Goal: Task Accomplishment & Management: Manage account settings

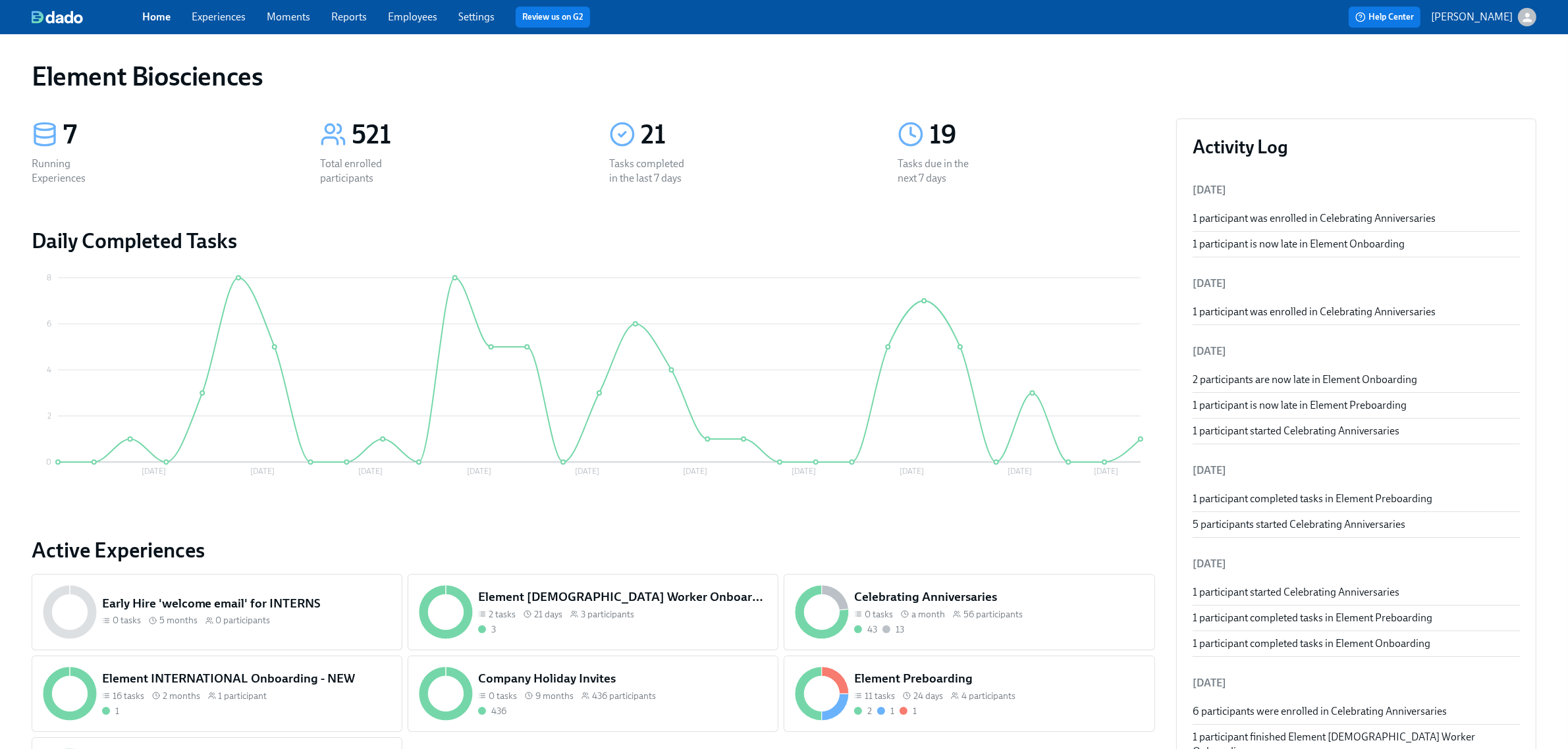
drag, startPoint x: 234, startPoint y: 24, endPoint x: 243, endPoint y: 31, distance: 11.4
click at [231, 24] on span "Experiences" at bounding box center [219, 17] width 54 height 14
click at [216, 17] on link "Experiences" at bounding box center [219, 17] width 54 height 13
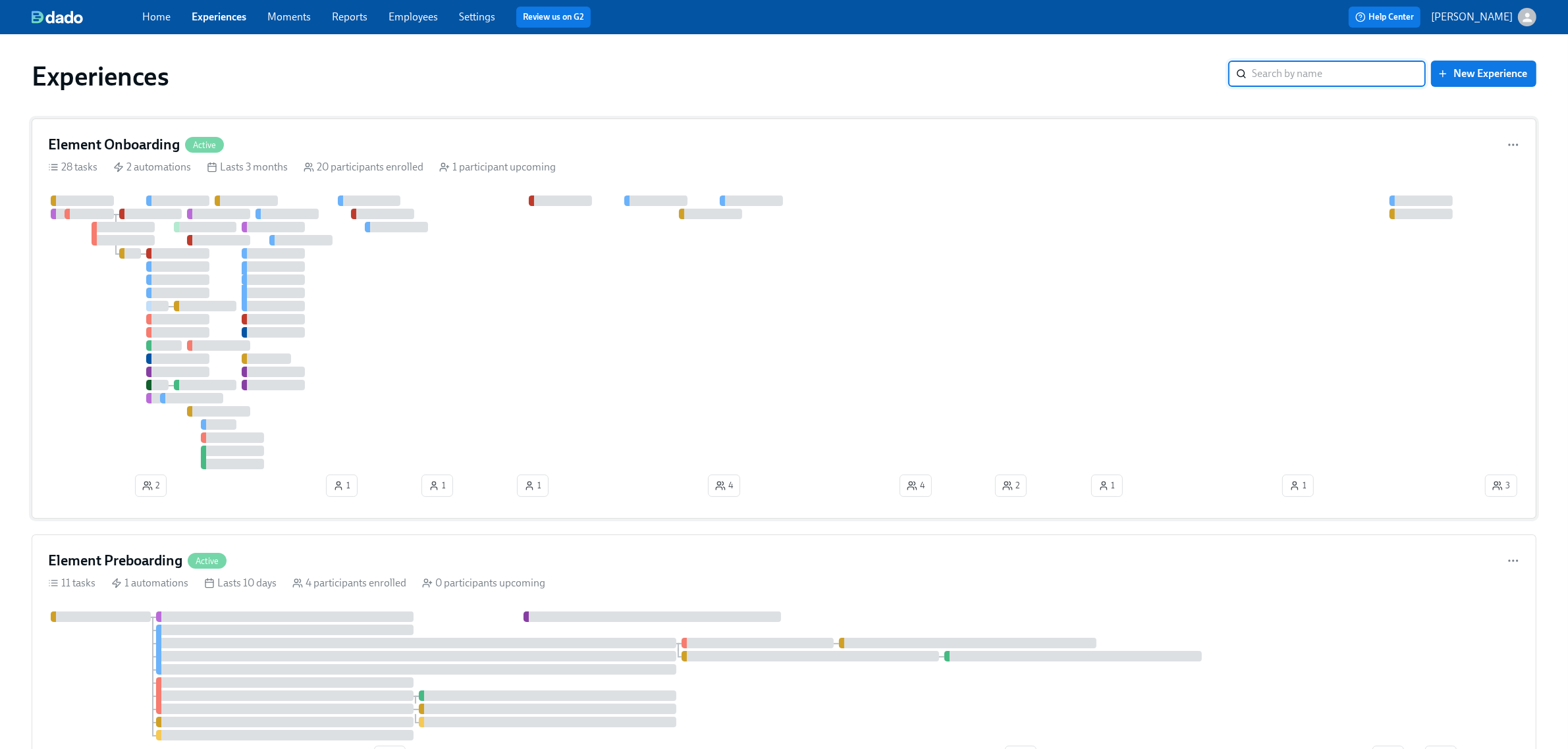
click at [434, 153] on div "Element Onboarding Active" at bounding box center [784, 145] width 1472 height 20
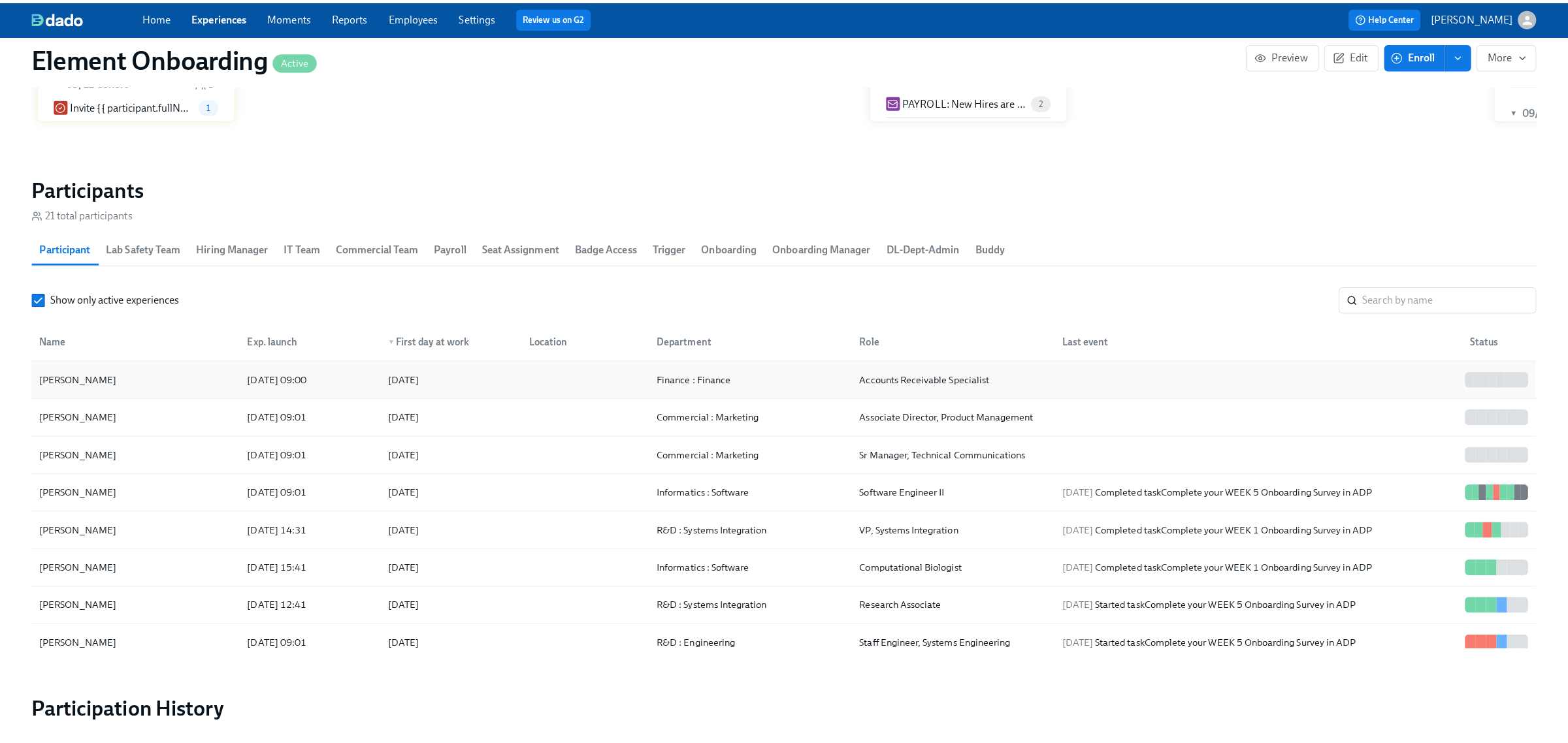
scroll to position [1376, 0]
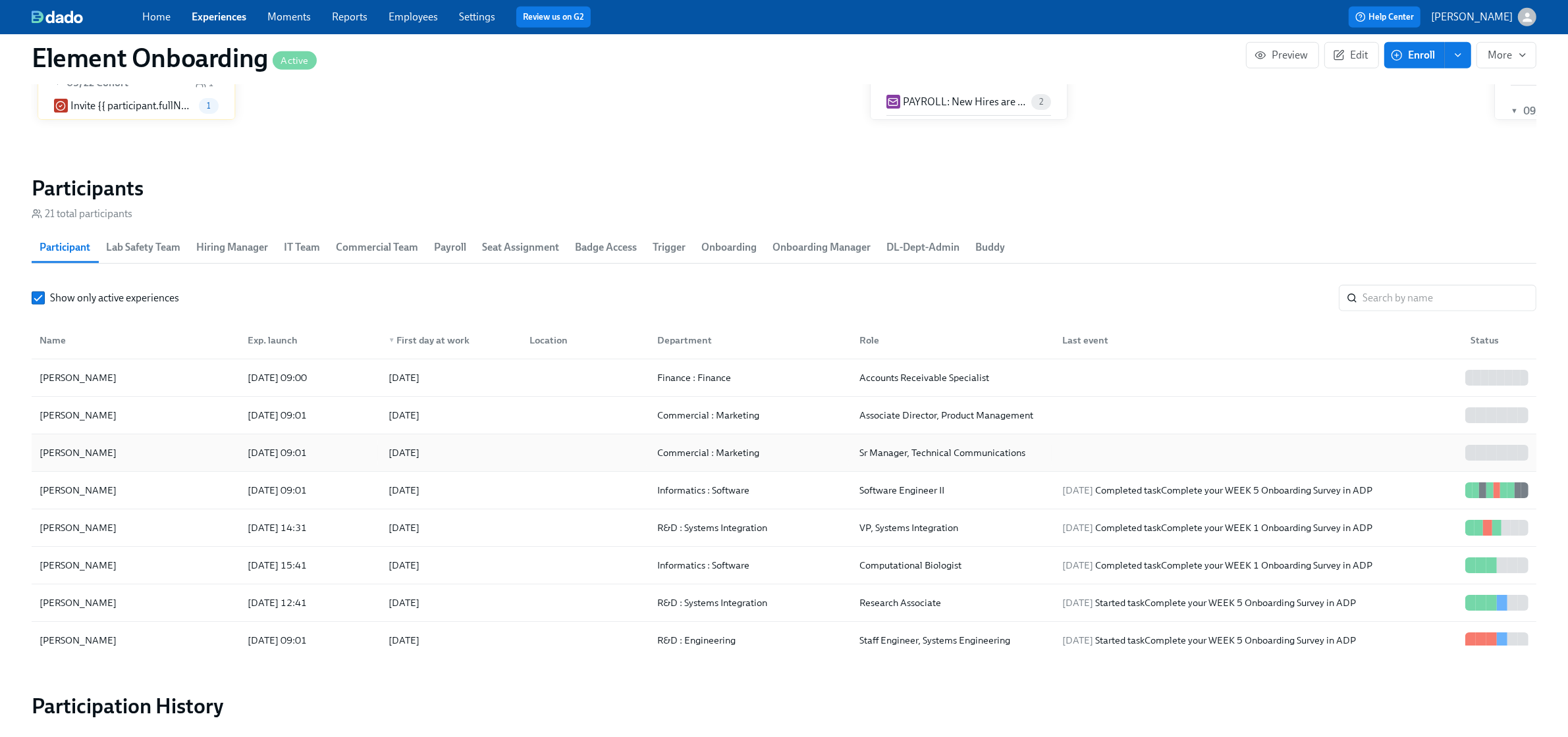
click at [144, 447] on div "Matt Edwards" at bounding box center [136, 452] width 203 height 26
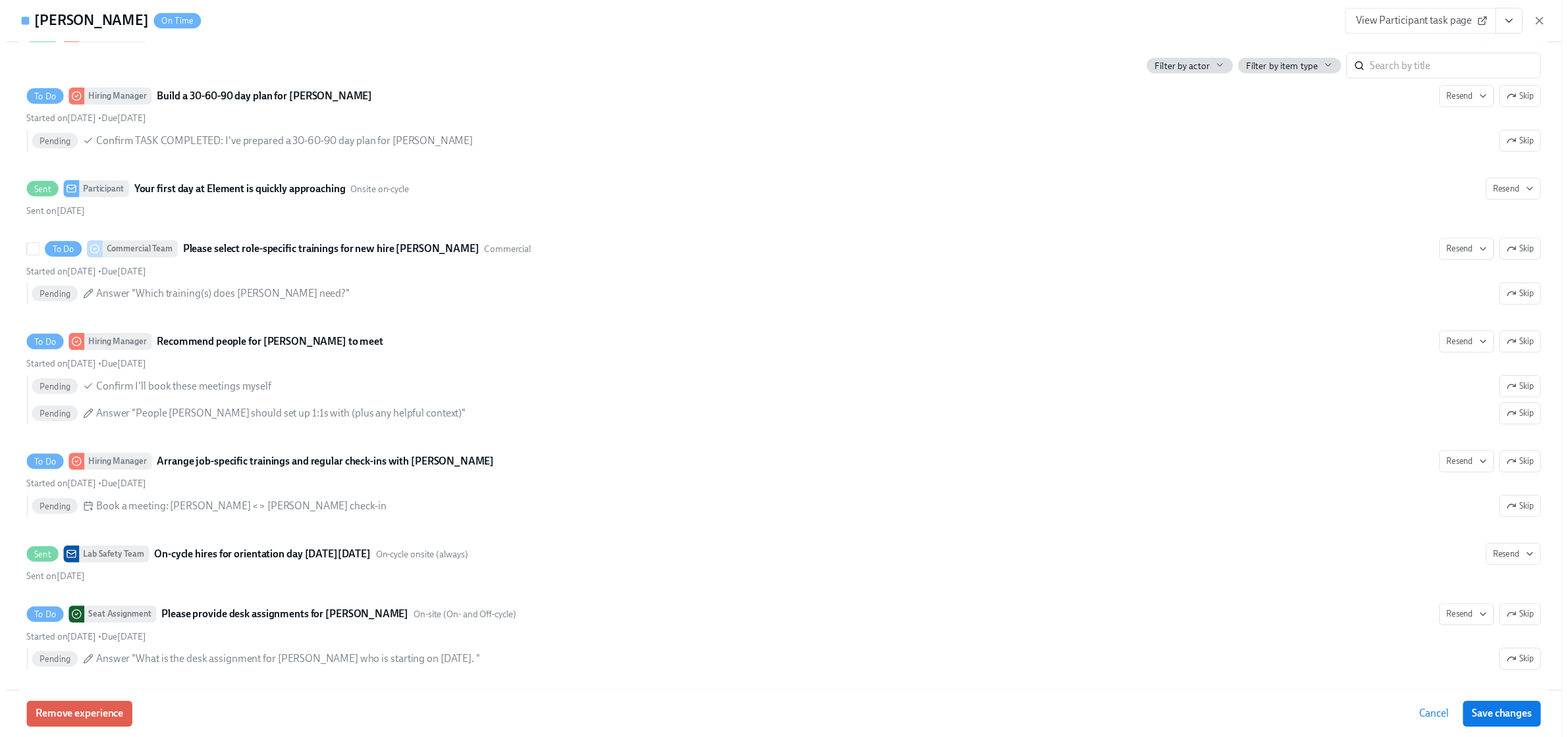
scroll to position [1070, 0]
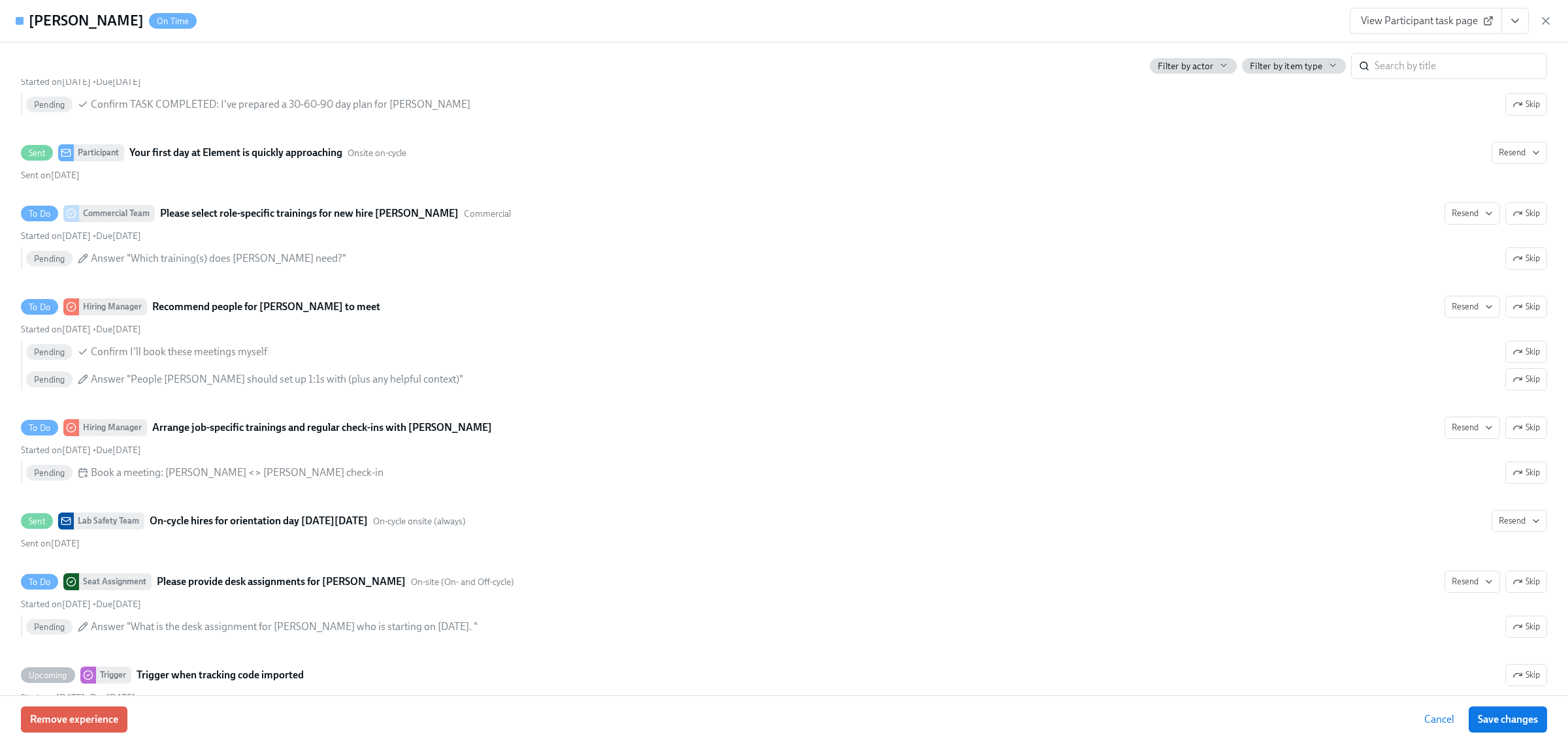
click at [1547, 30] on div "View Participant task page" at bounding box center [1451, 21] width 203 height 26
click at [1546, 23] on icon "button" at bounding box center [1546, 21] width 13 height 13
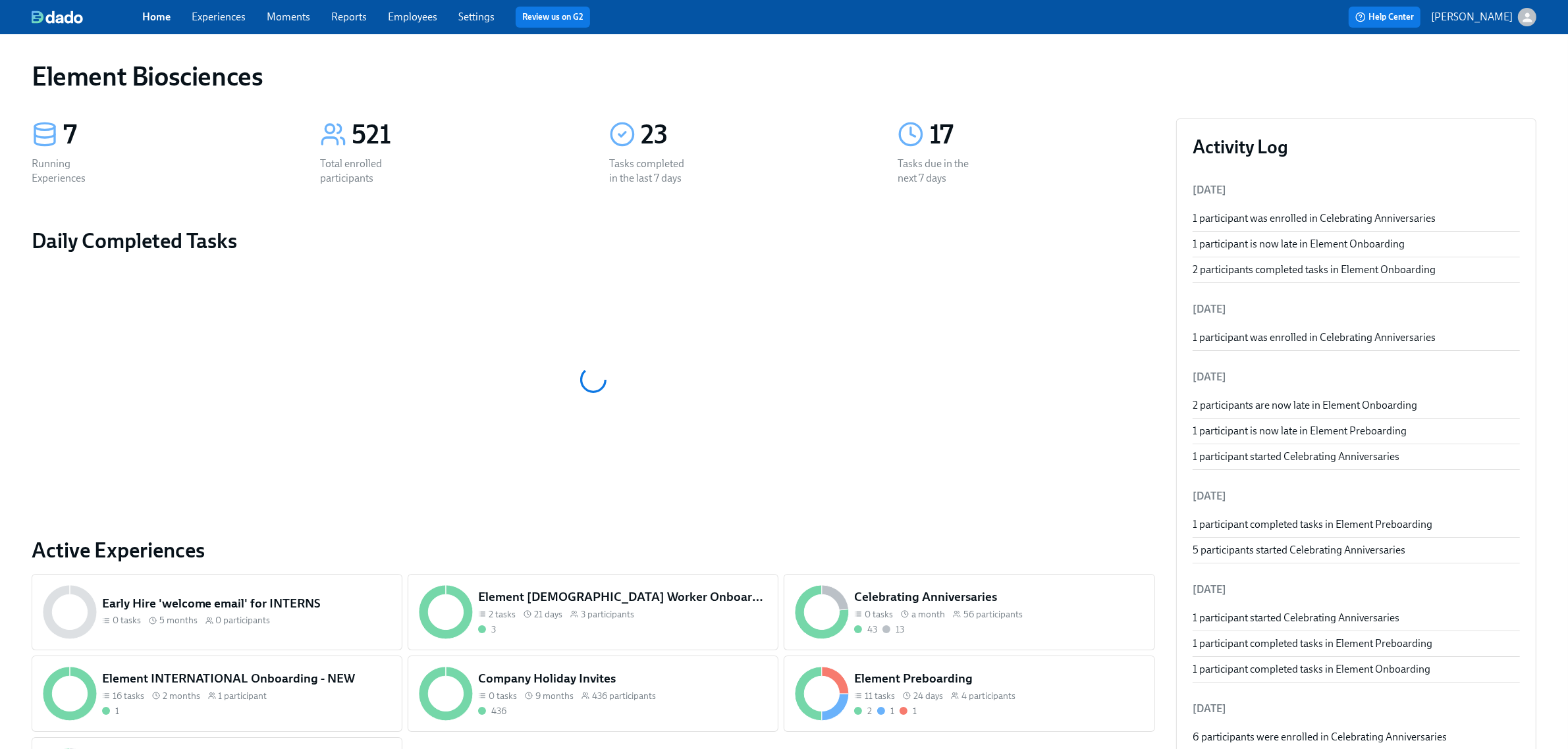
click at [415, 15] on link "Employees" at bounding box center [413, 17] width 50 height 13
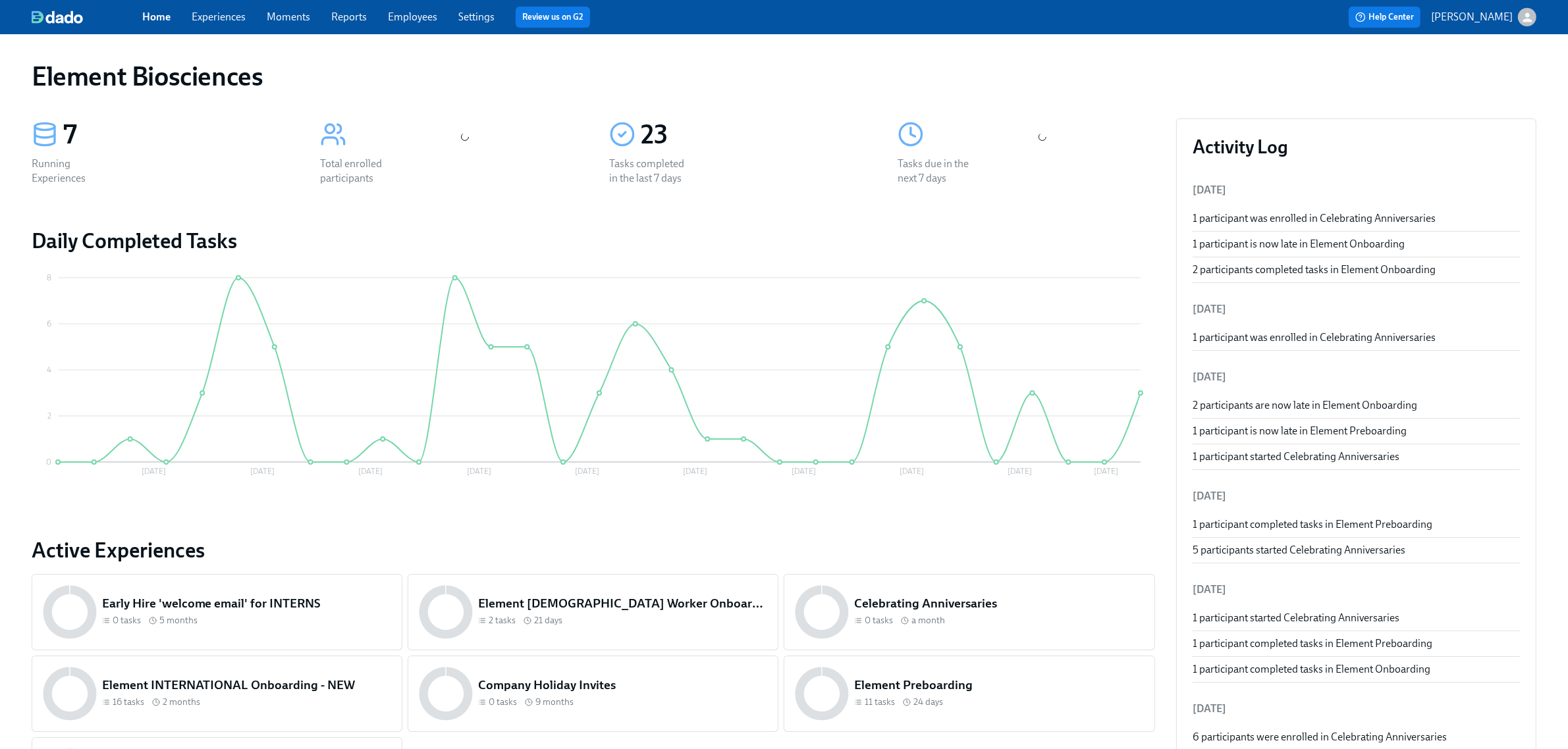
click at [226, 2] on div "Home Experiences Moments Reports Employees Settings Review us on G2 Help Center…" at bounding box center [784, 17] width 1568 height 34
click at [221, 12] on link "Experiences" at bounding box center [219, 17] width 54 height 13
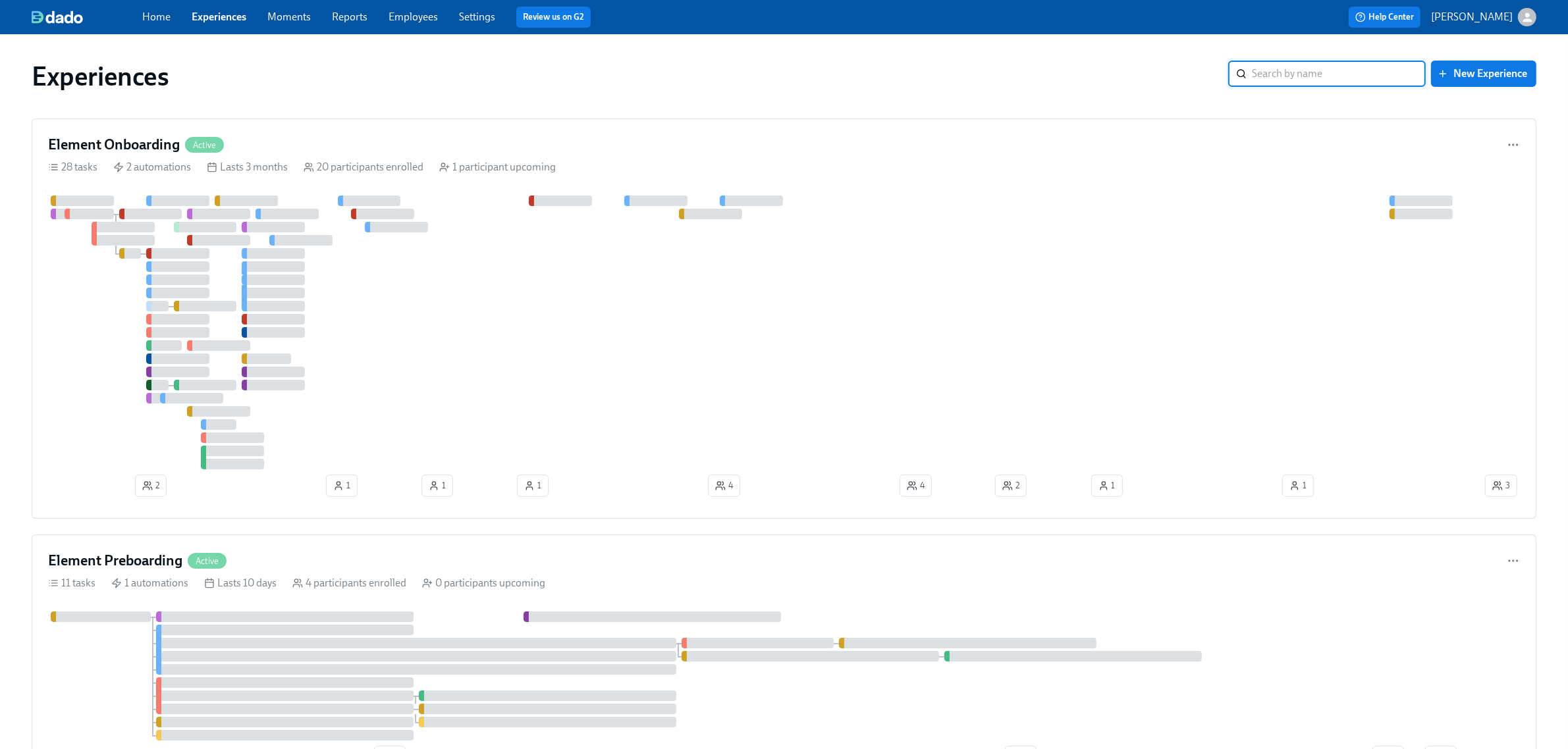
click at [583, 172] on div "28 tasks 2 automations Lasts 3 months 20 participants enrolled 1 participant up…" at bounding box center [784, 167] width 1472 height 14
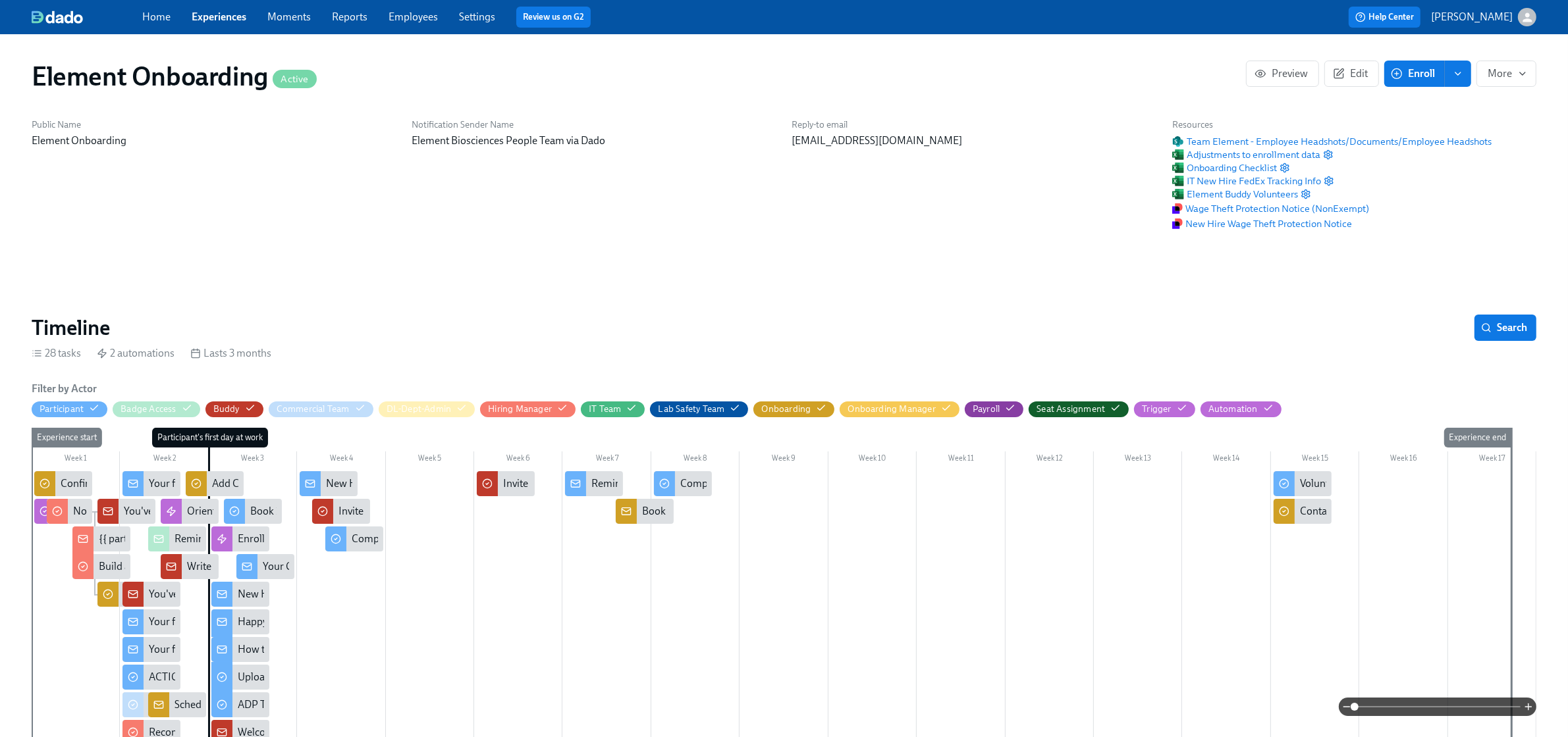
scroll to position [0, 17059]
click at [1056, 406] on div "Seat Assignment" at bounding box center [1071, 409] width 69 height 13
click at [1112, 411] on icon "button" at bounding box center [1116, 408] width 8 height 6
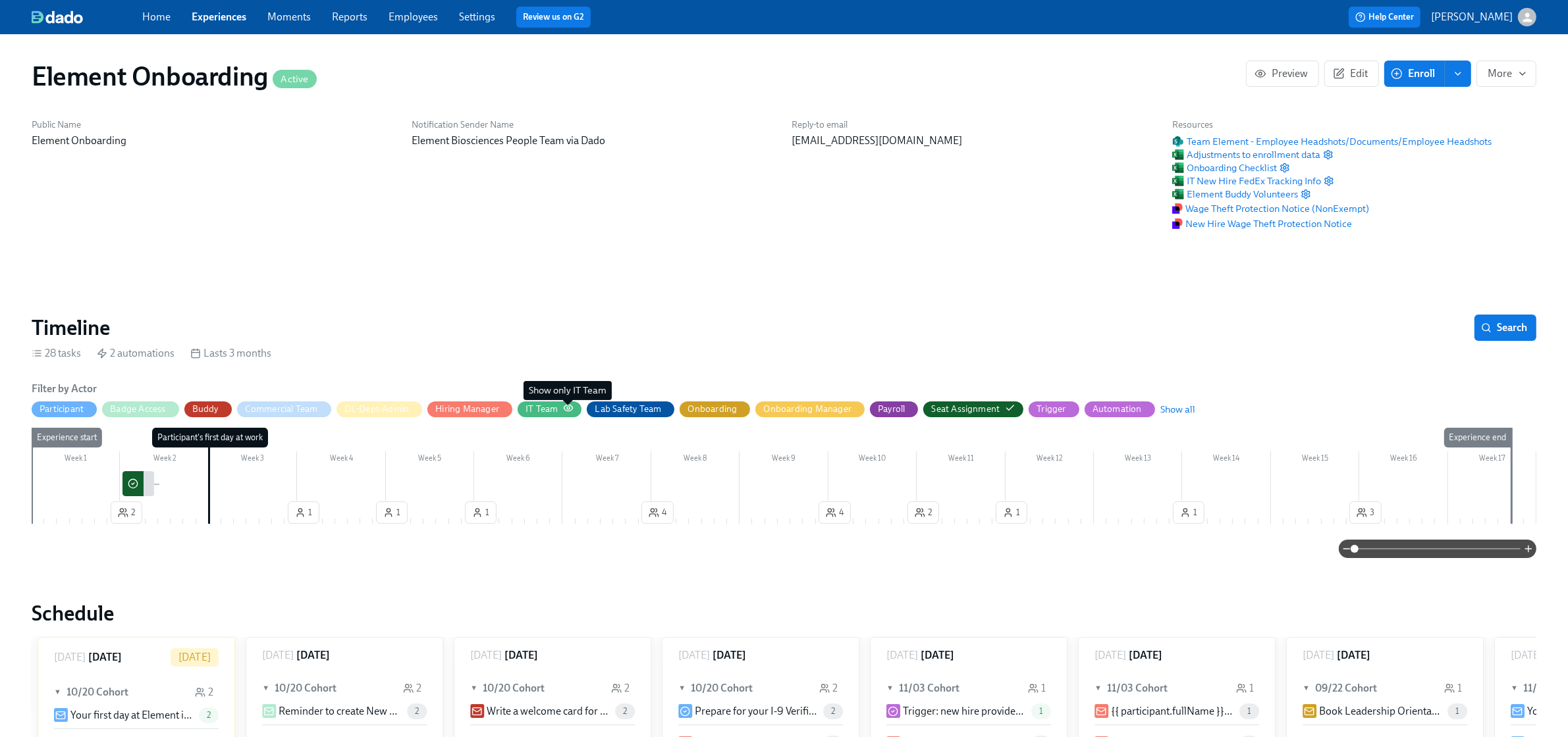
click at [567, 410] on circle "button" at bounding box center [568, 408] width 3 height 3
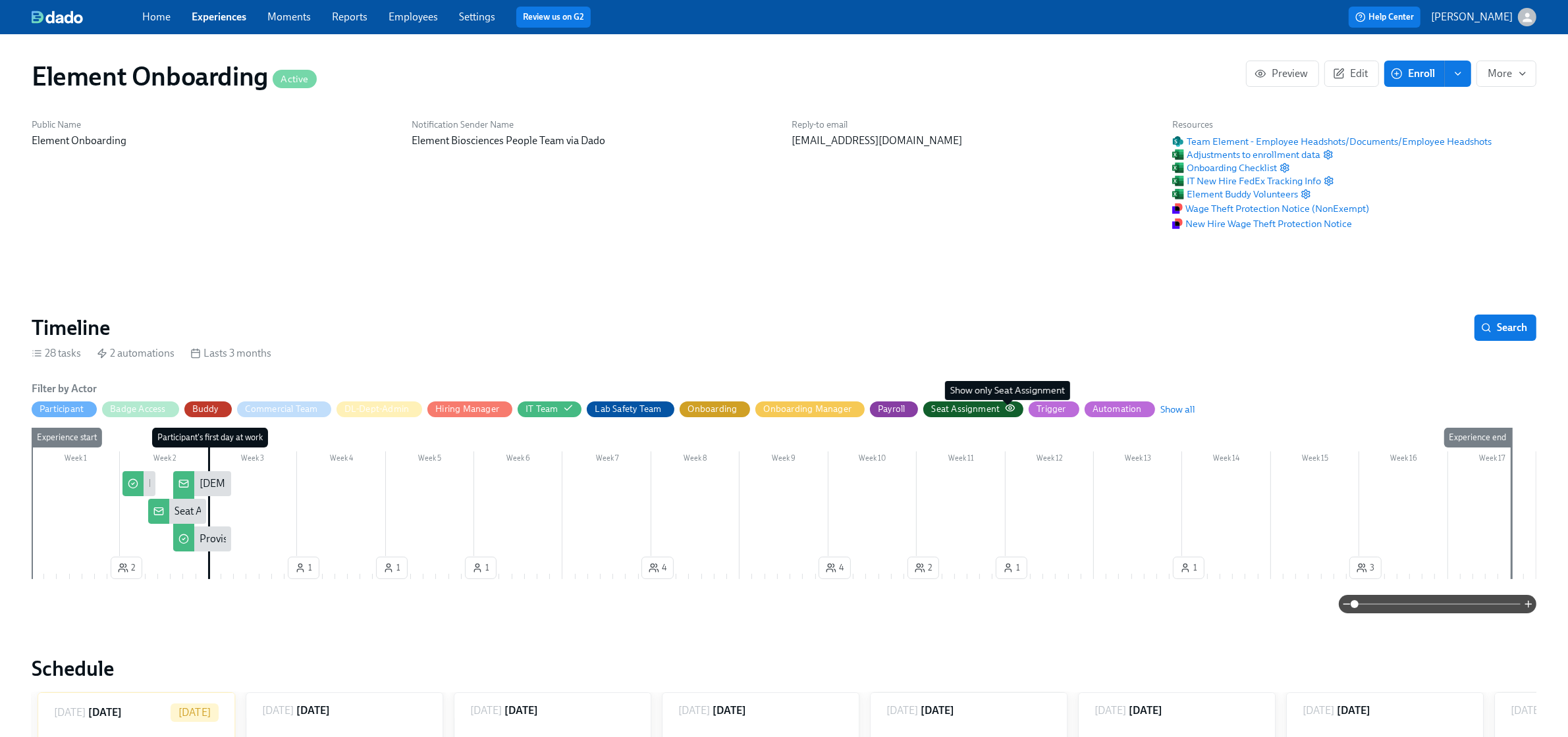
click at [1009, 407] on circle "button" at bounding box center [1010, 408] width 3 height 3
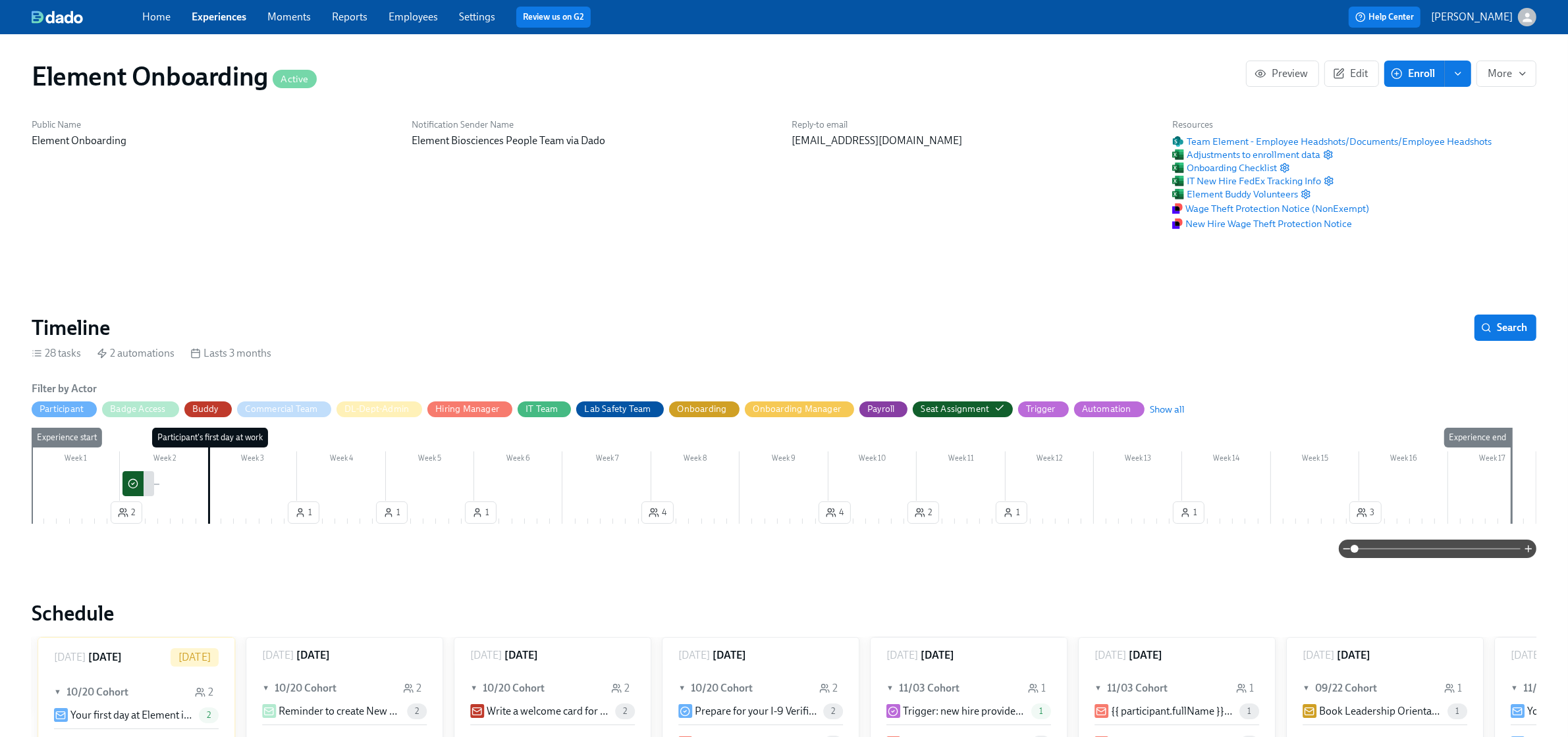
click at [547, 412] on div "IT Team" at bounding box center [542, 409] width 33 height 13
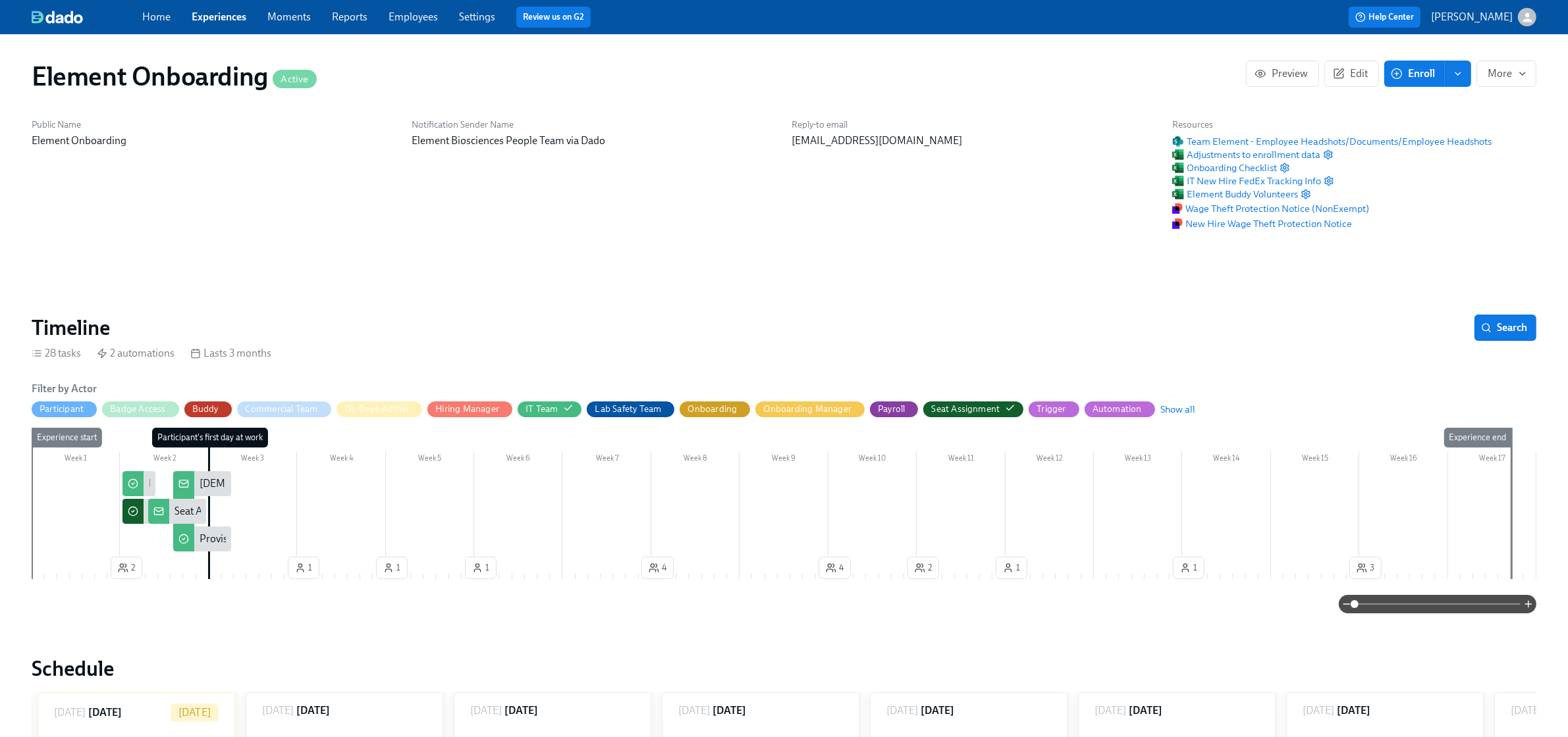
click at [1382, 606] on span at bounding box center [1437, 604] width 166 height 18
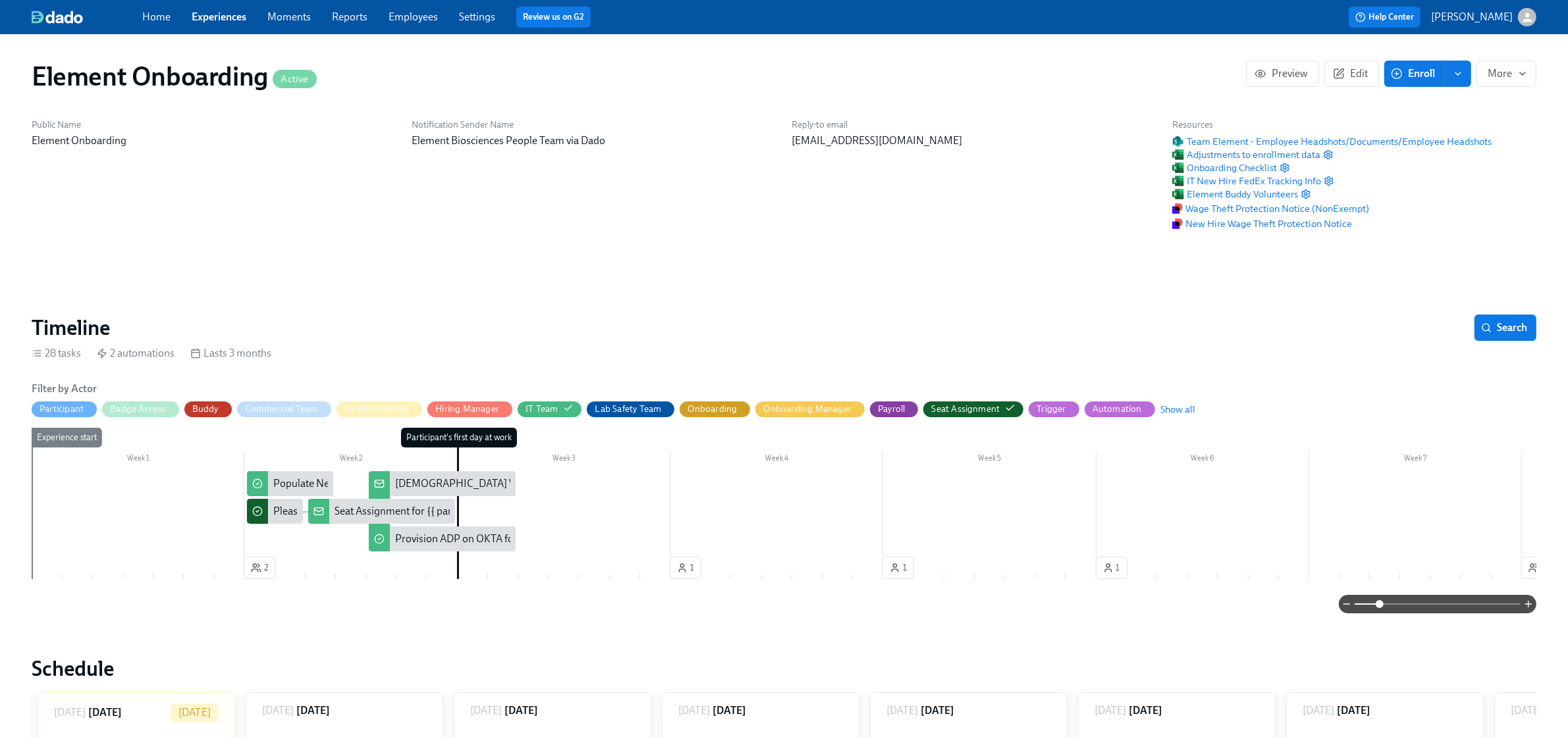
click at [1381, 606] on span at bounding box center [1380, 604] width 8 height 8
click at [1420, 606] on span at bounding box center [1437, 604] width 166 height 18
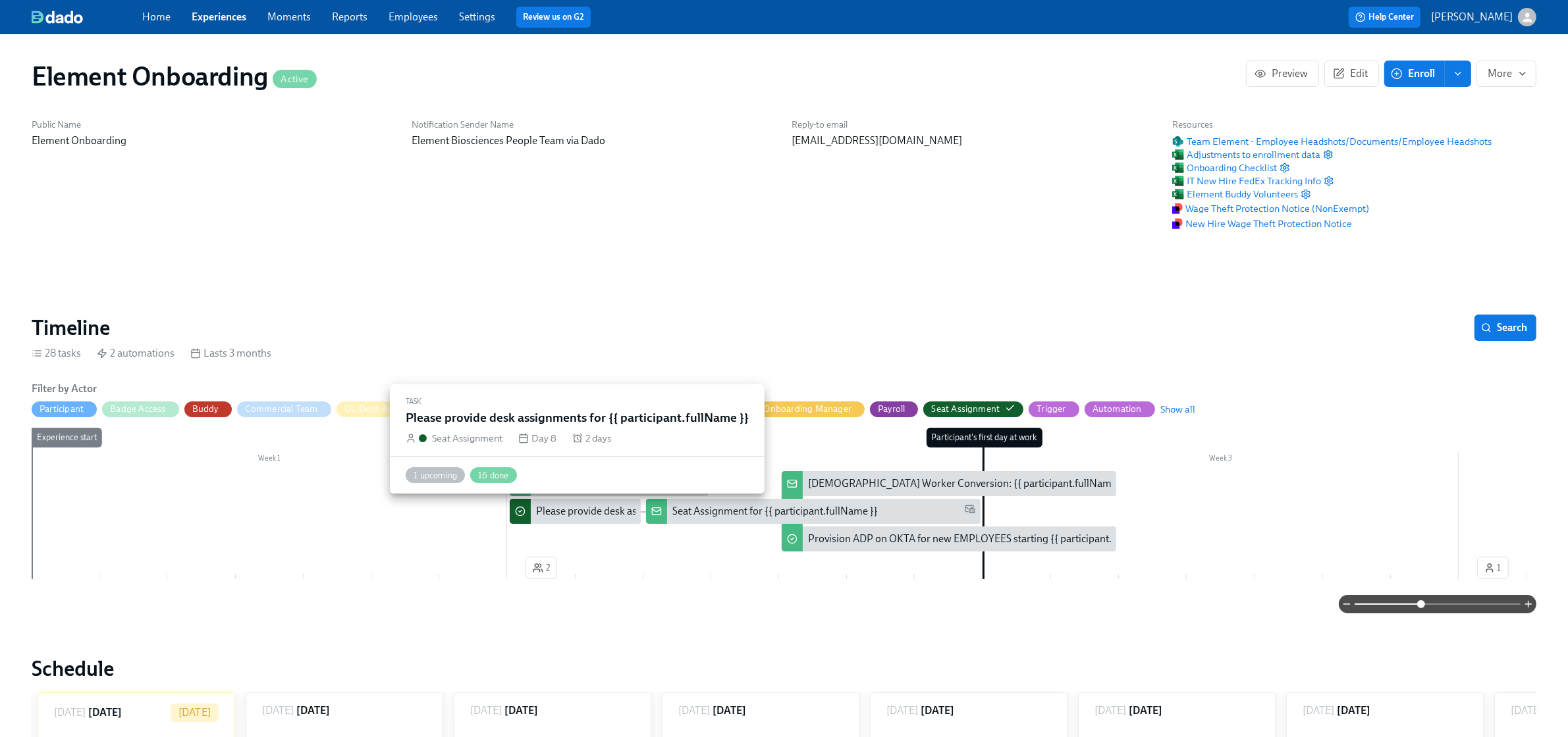
click at [589, 518] on div "Please provide desk assignments for {{ participant.fullName }}" at bounding box center [675, 512] width 279 height 14
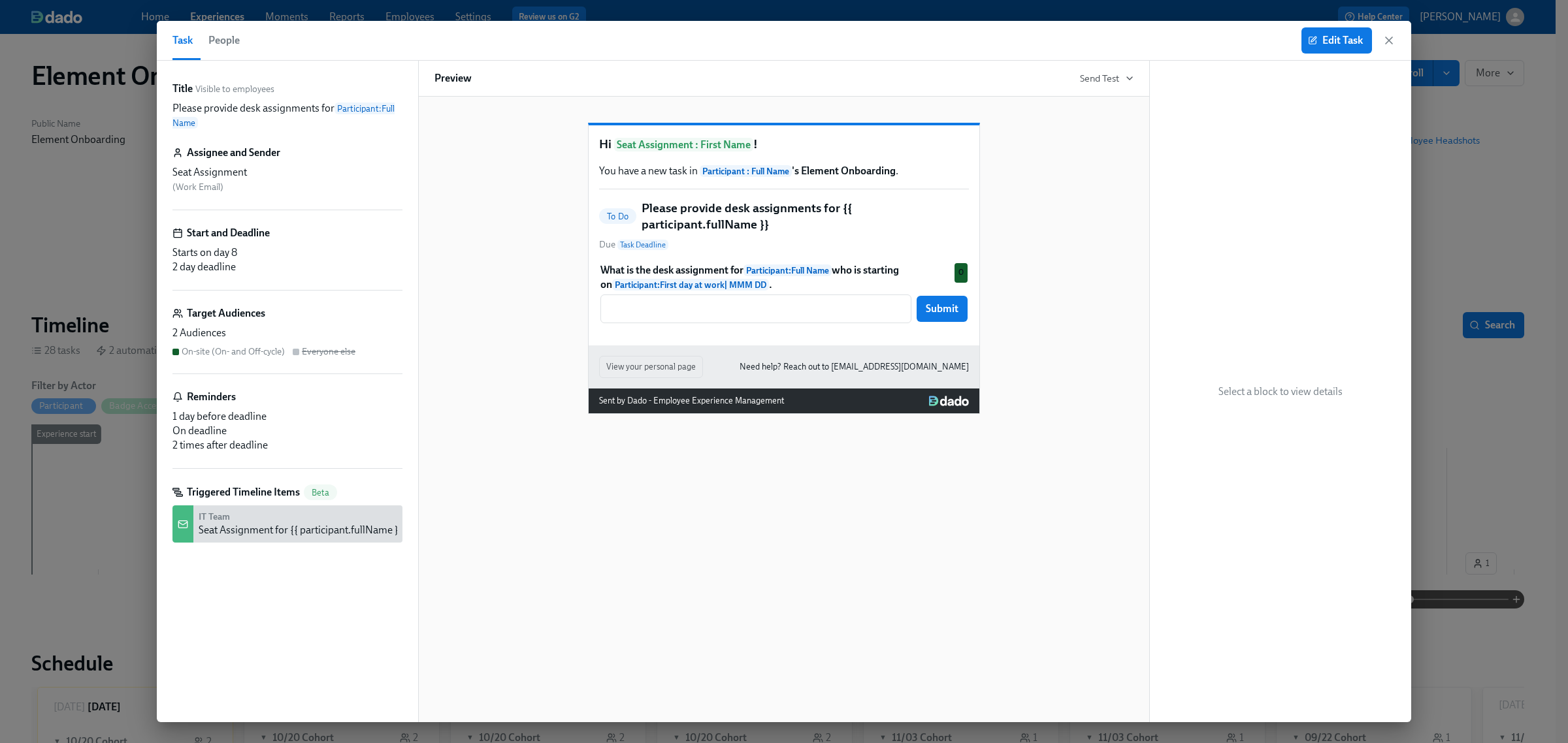
click at [1390, 40] on icon "button" at bounding box center [1388, 40] width 13 height 13
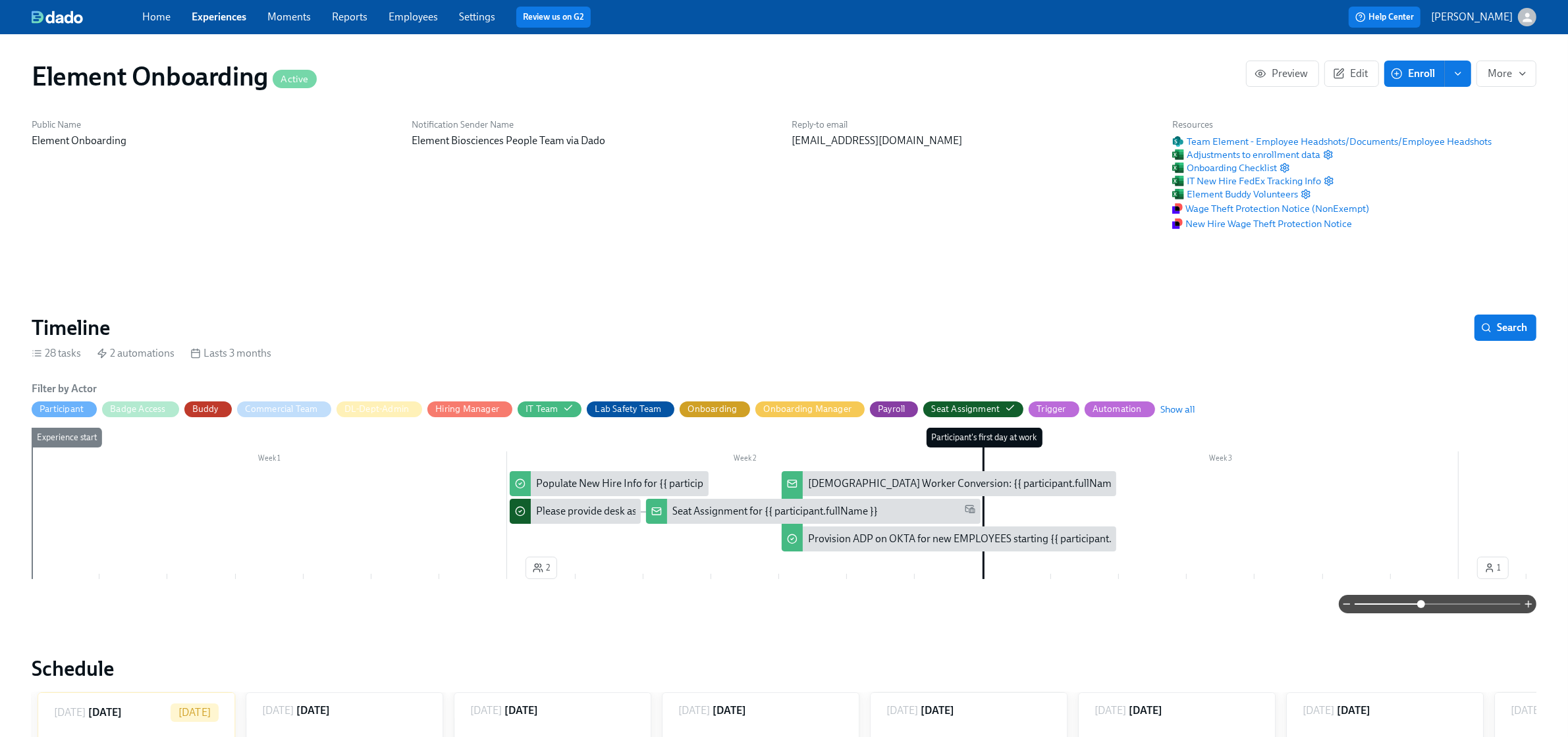
click at [729, 517] on div "Seat Assignment for {{ participant.fullName }}" at bounding box center [774, 512] width 205 height 14
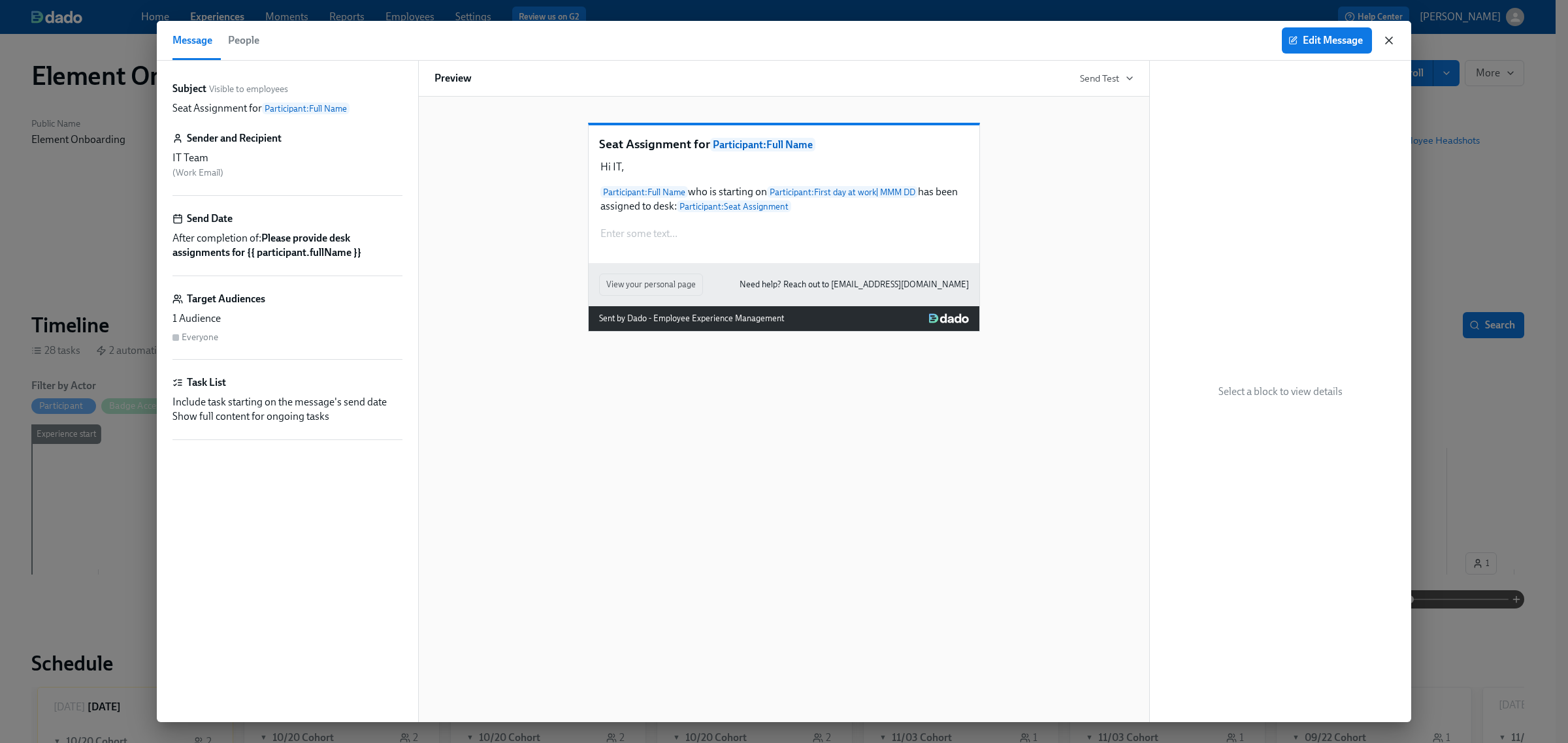
click at [1392, 42] on icon "button" at bounding box center [1388, 40] width 13 height 13
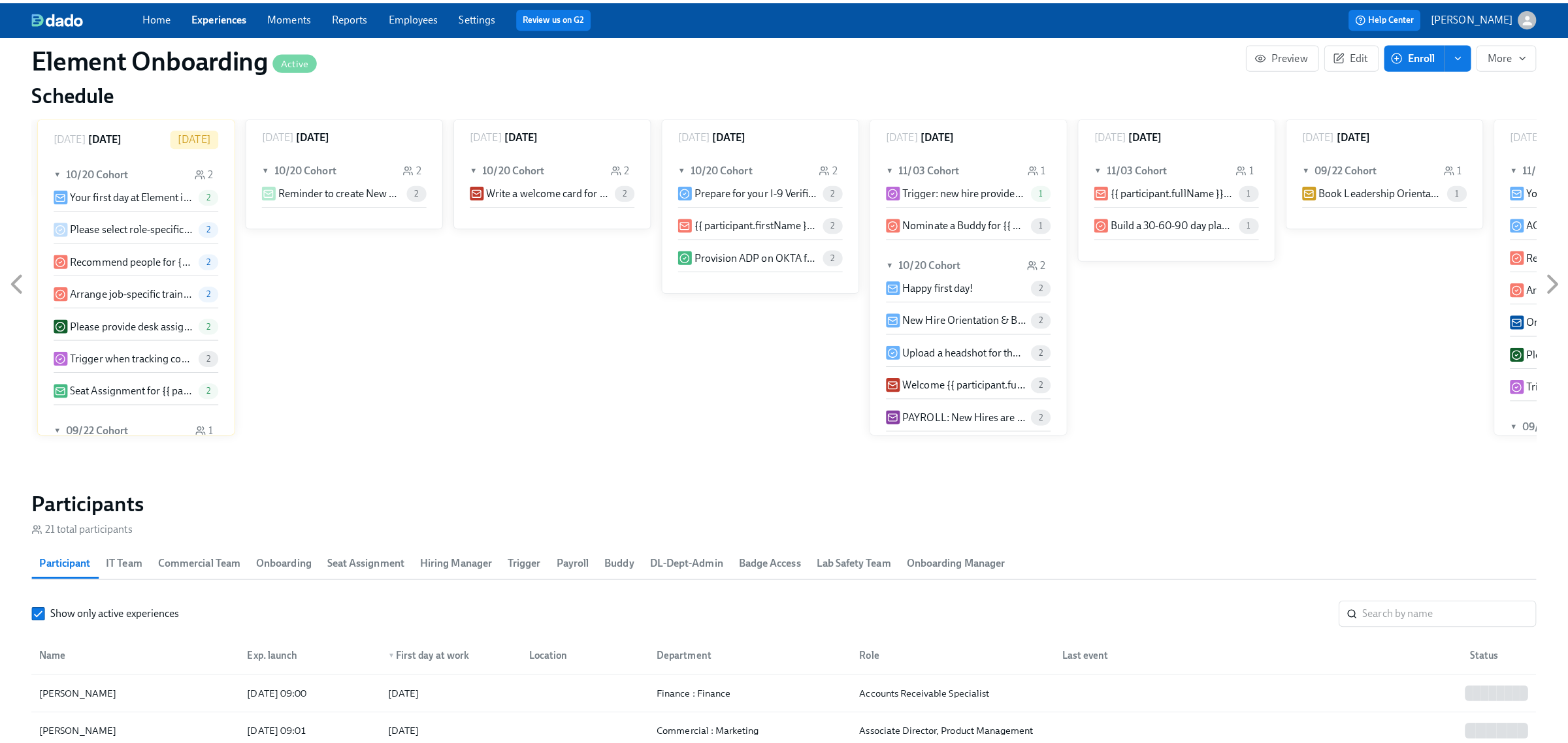
scroll to position [898, 0]
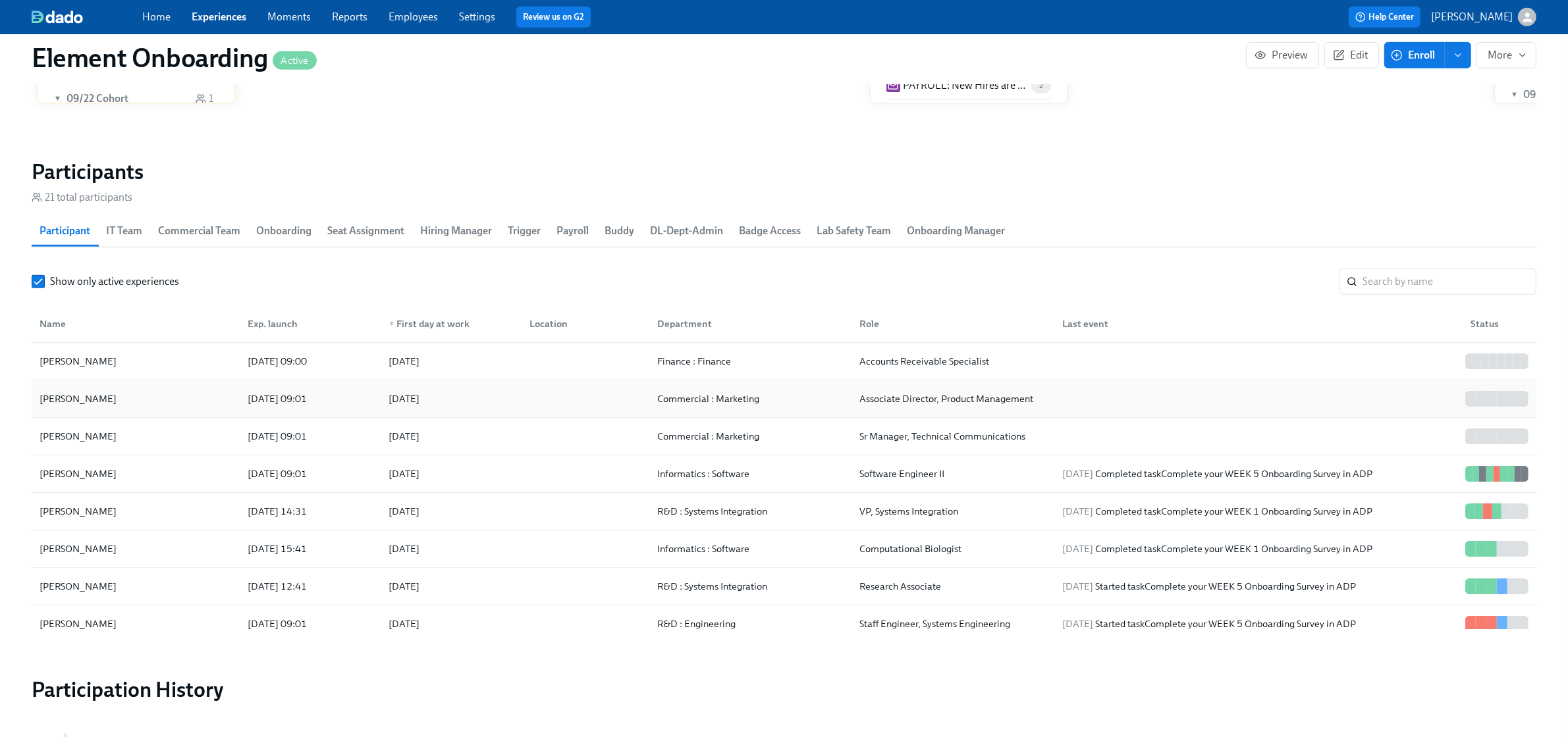
click at [171, 405] on div "Madhu Augustine" at bounding box center [136, 399] width 203 height 26
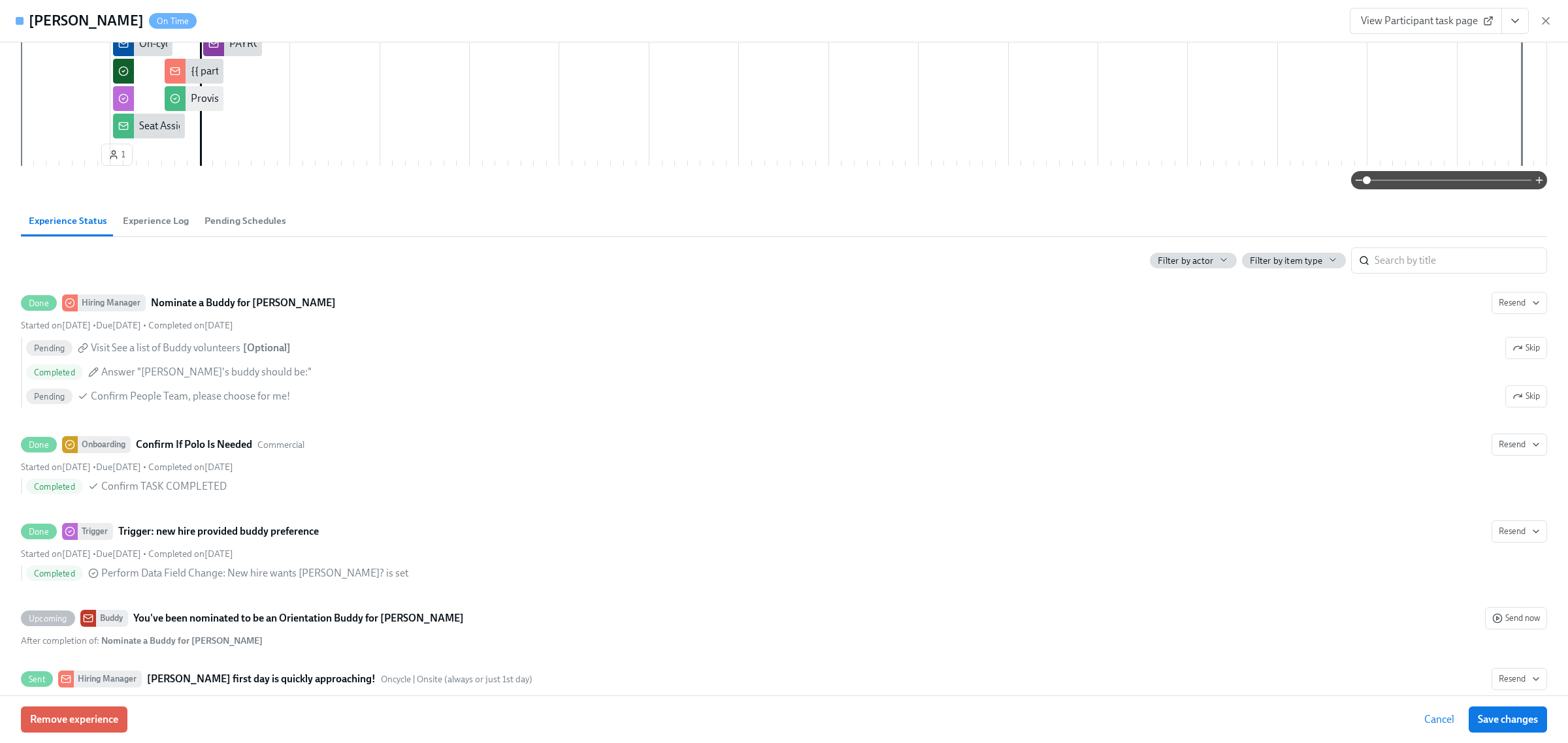
click at [263, 226] on span "Pending Schedules" at bounding box center [245, 221] width 82 height 15
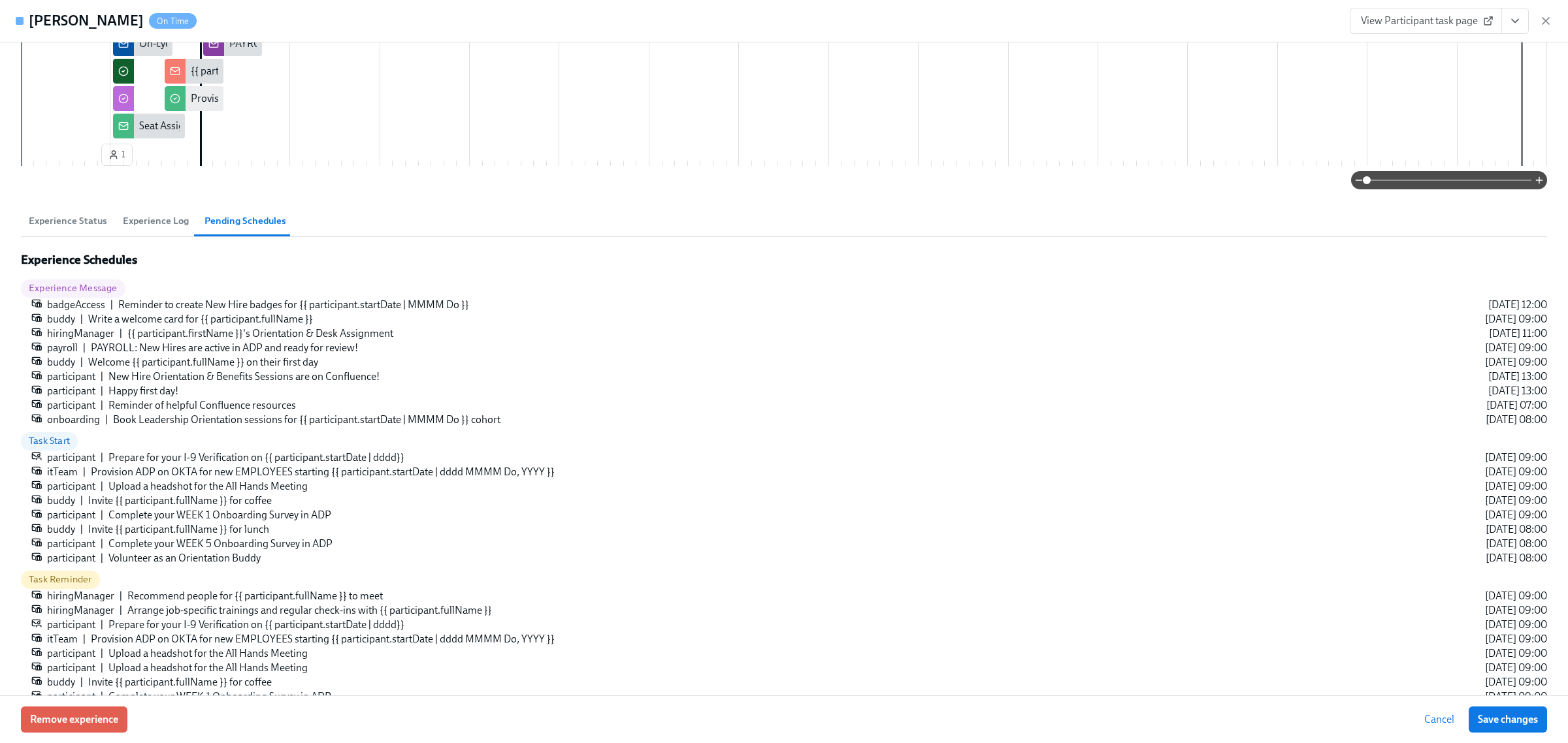
click at [135, 224] on span "Experience Log" at bounding box center [156, 221] width 66 height 15
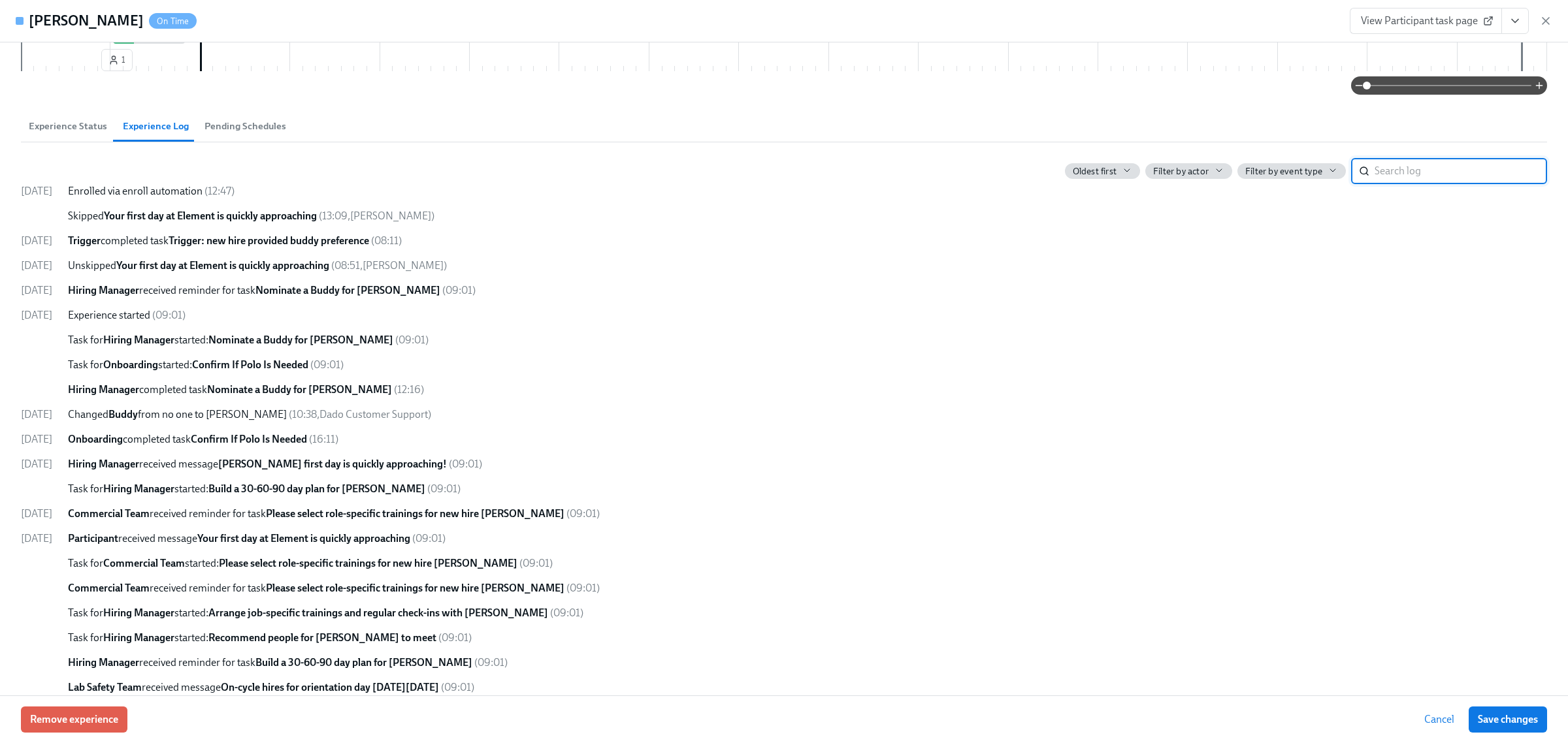
scroll to position [591, 0]
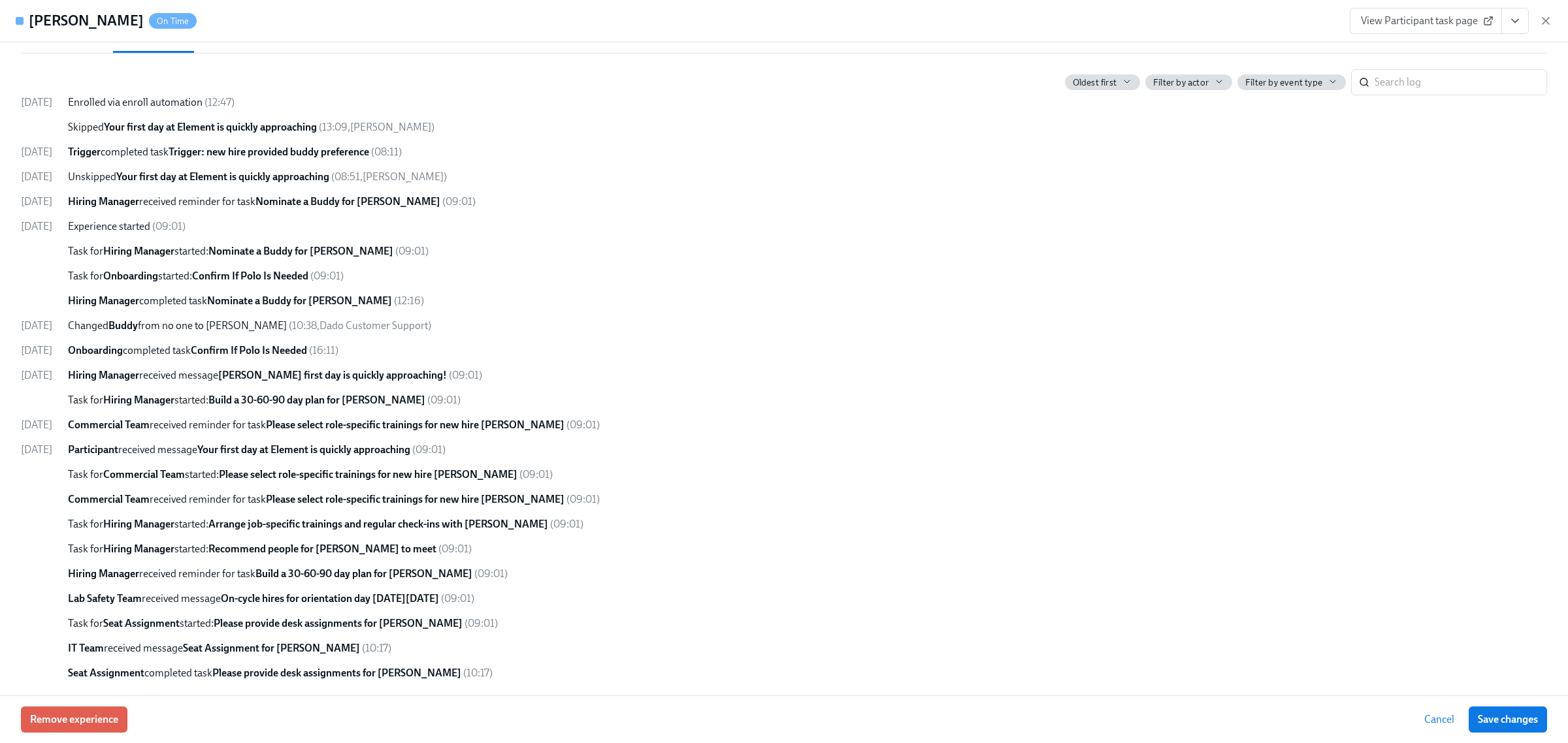
click at [1510, 28] on button "View task page" at bounding box center [1515, 21] width 28 height 26
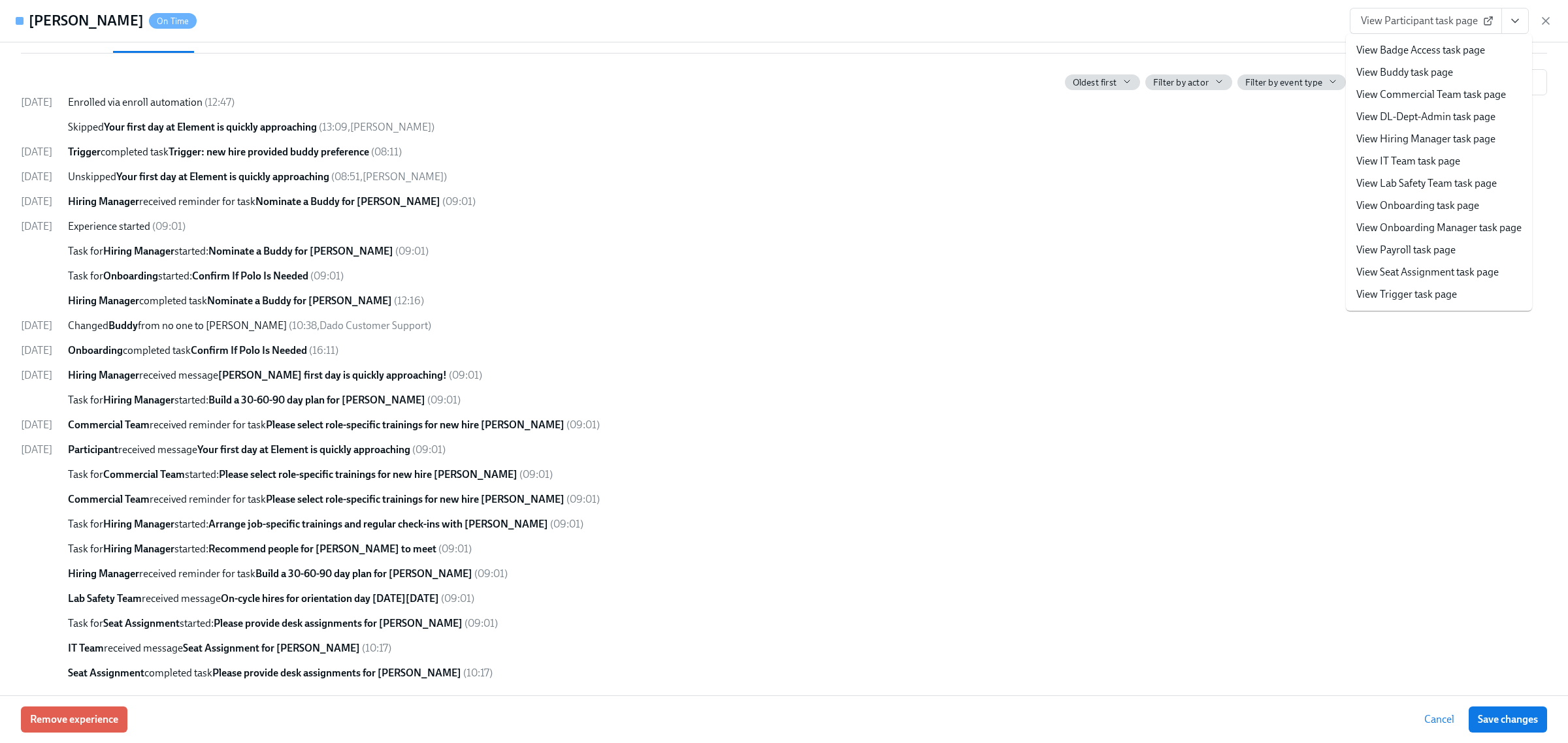
click at [1421, 155] on link "View IT Team task page" at bounding box center [1408, 162] width 104 height 14
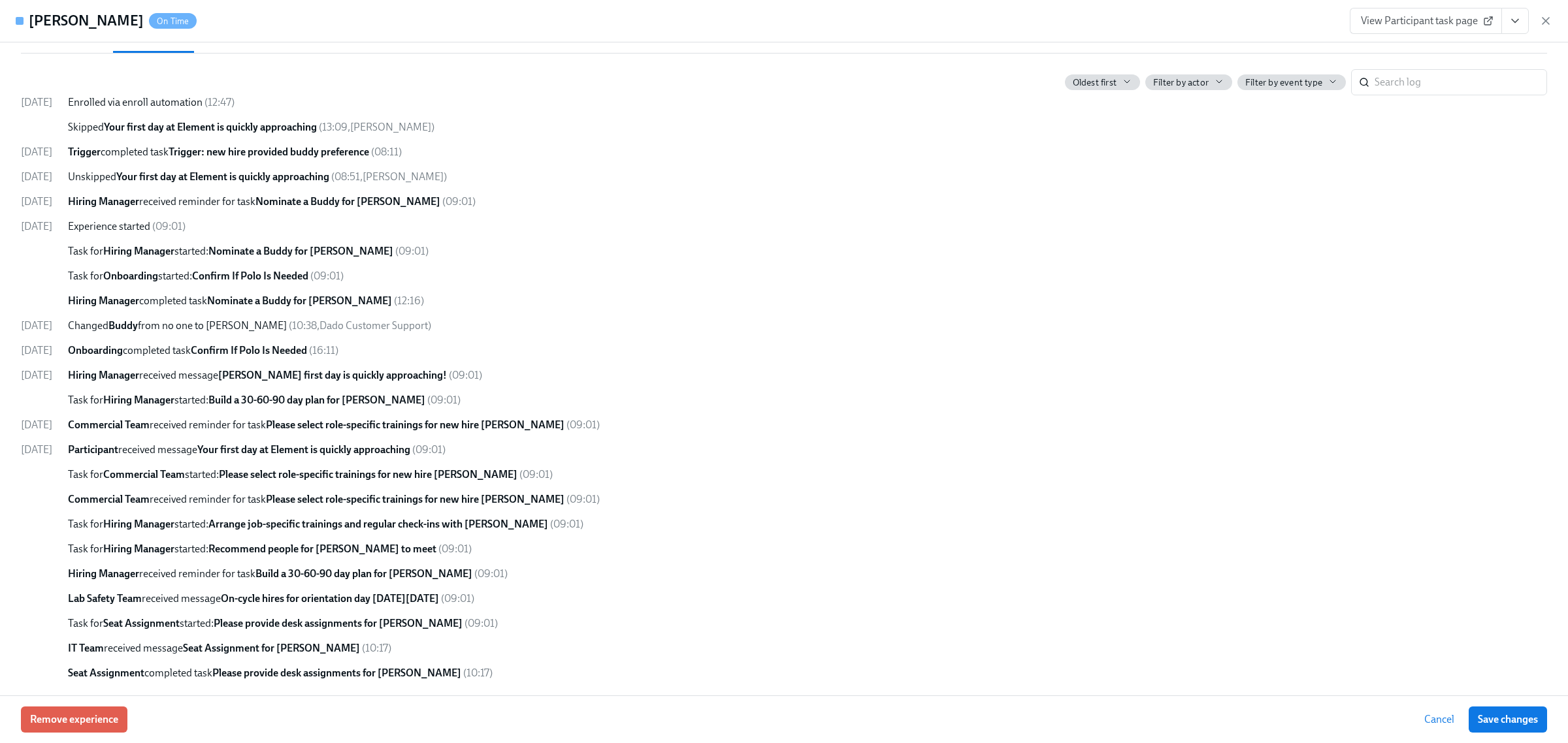
drag, startPoint x: 1540, startPoint y: 22, endPoint x: 1474, endPoint y: 140, distance: 135.2
click at [1540, 22] on icon "button" at bounding box center [1546, 21] width 13 height 13
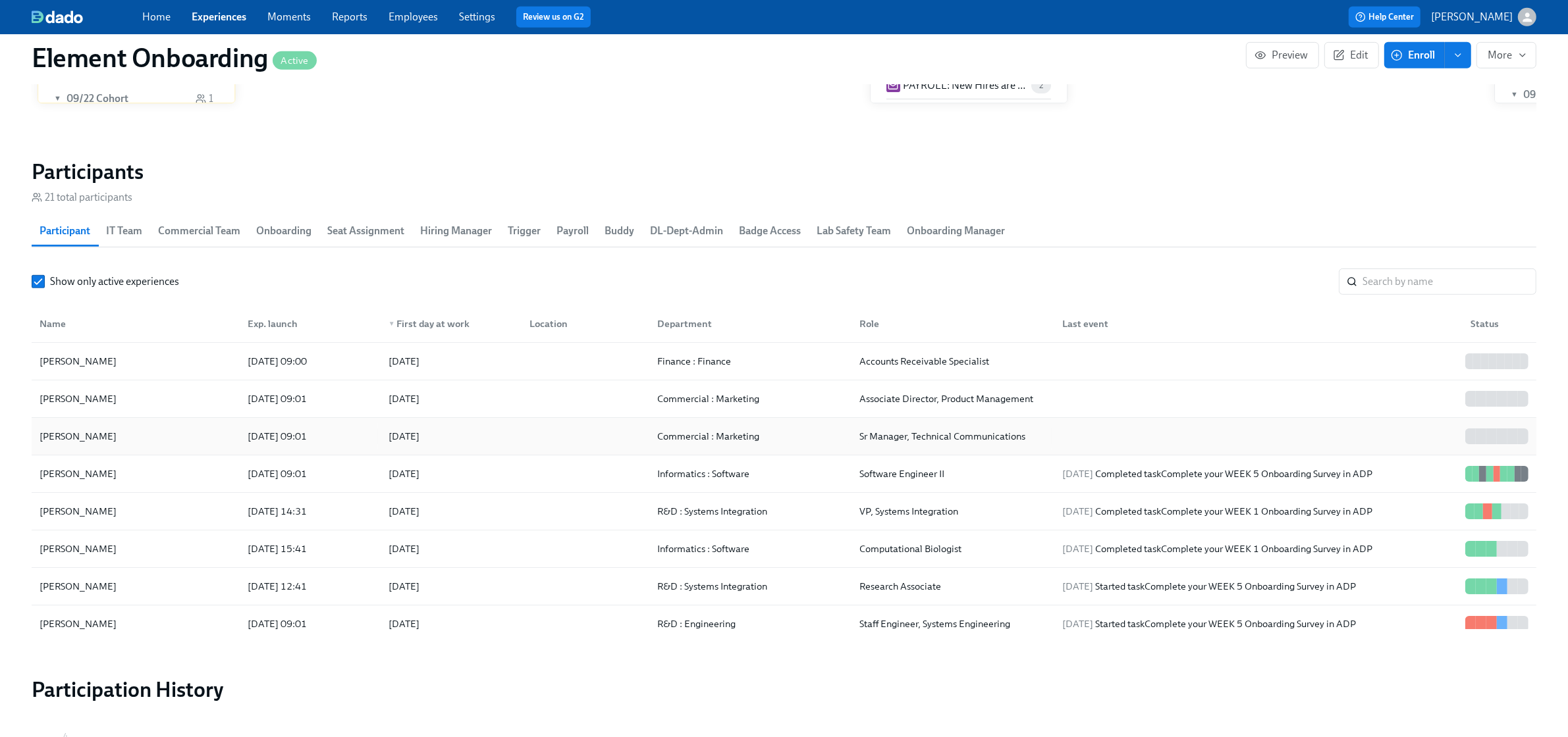
click at [166, 434] on div "Matt Edwards" at bounding box center [136, 436] width 203 height 26
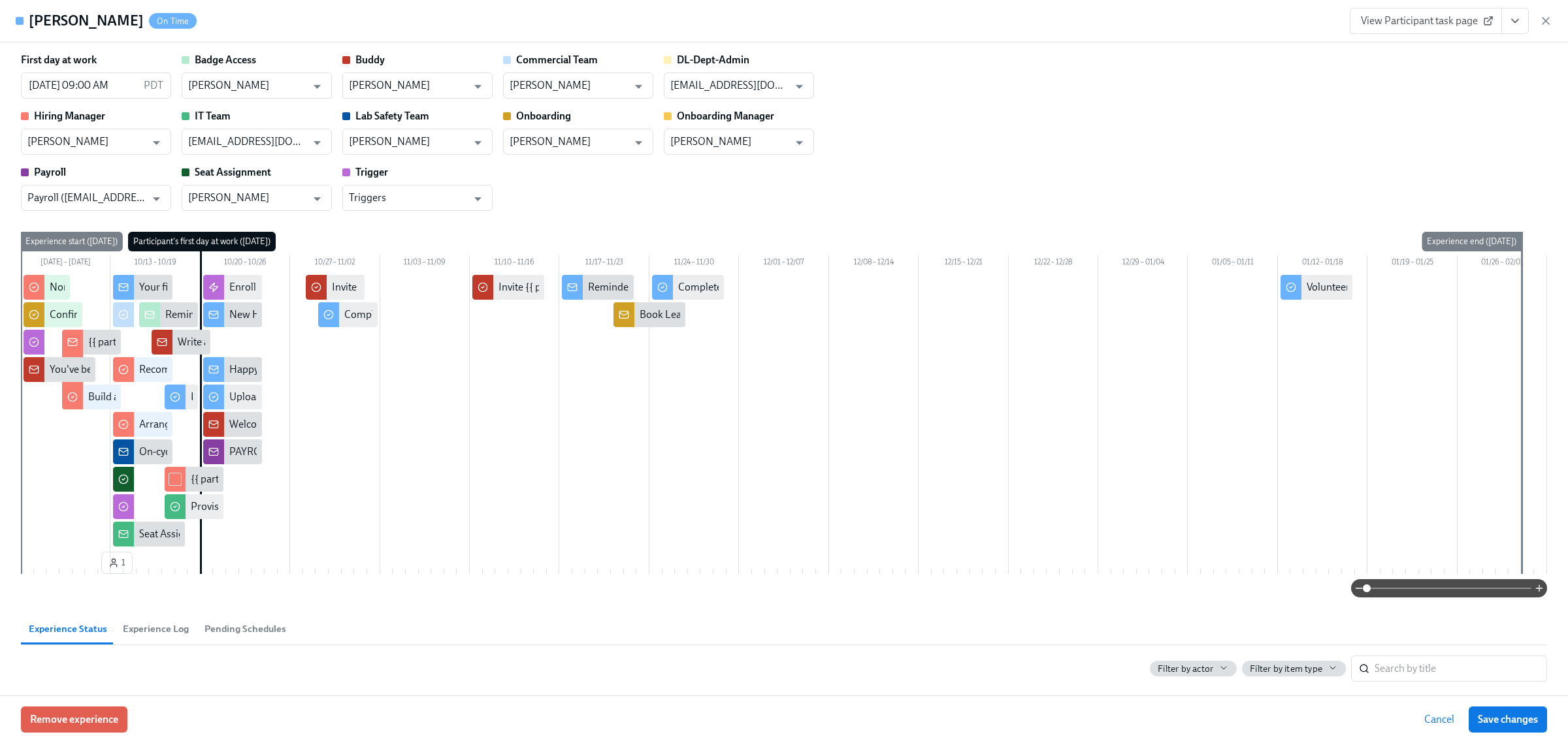
click at [174, 628] on span "Experience Log" at bounding box center [156, 629] width 66 height 15
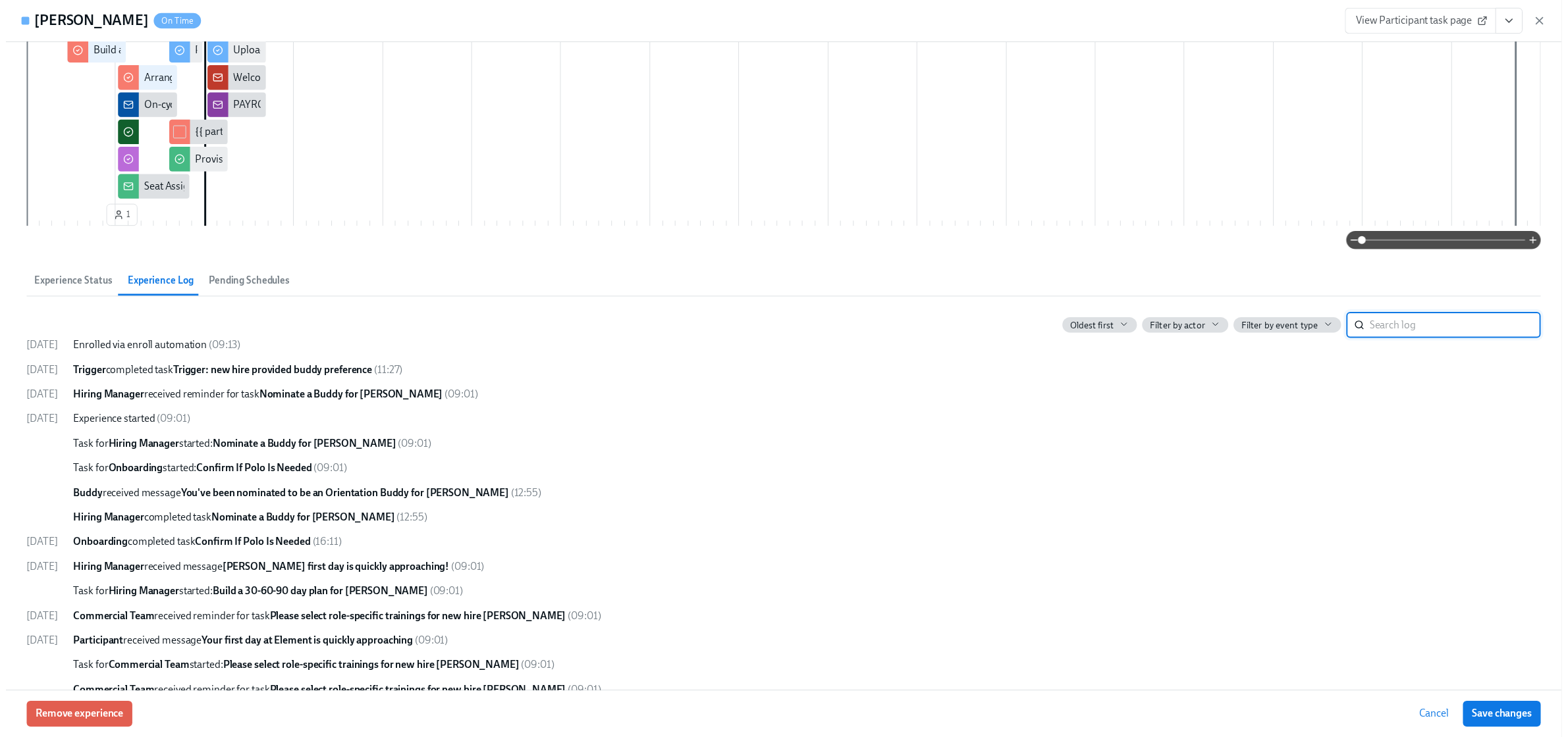
scroll to position [547, 0]
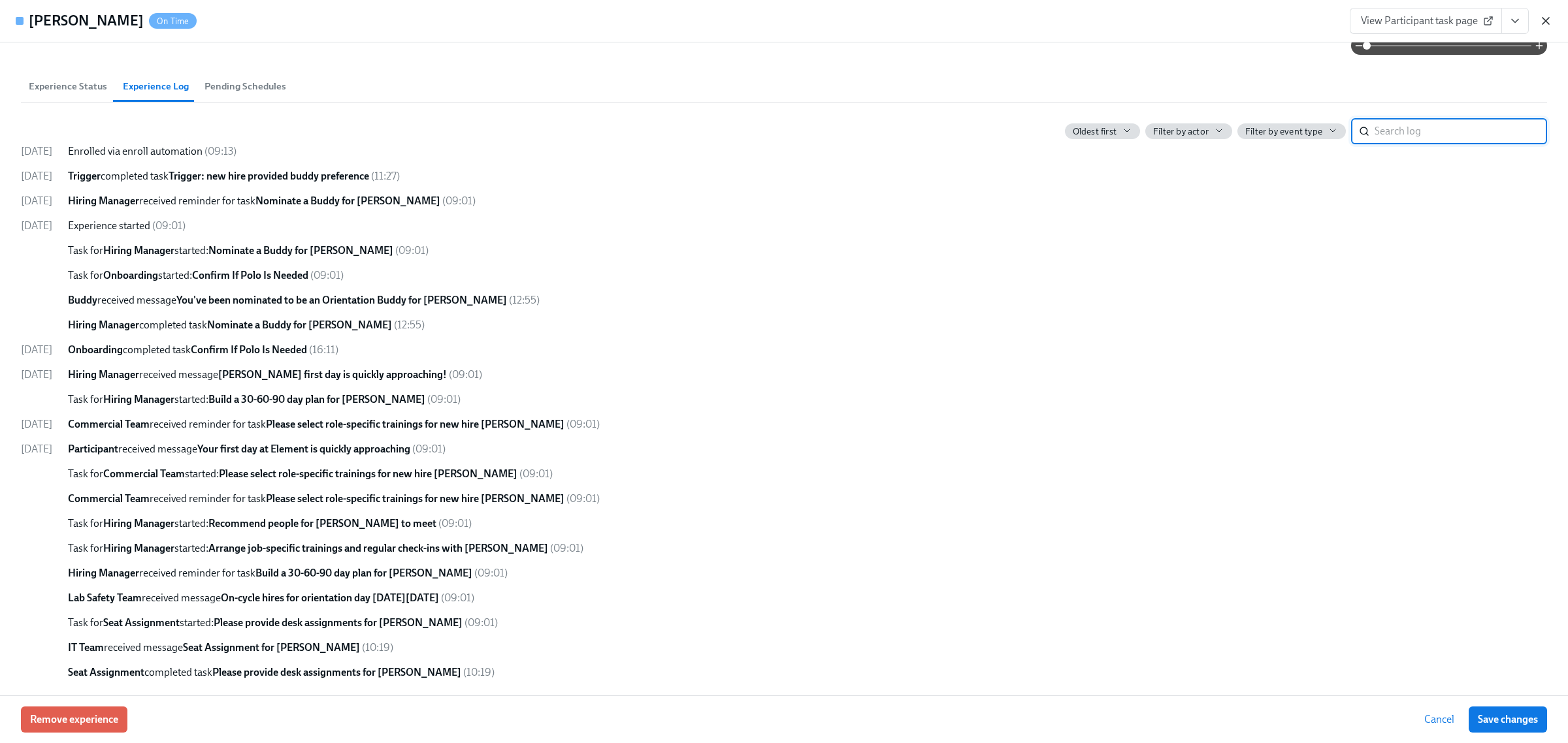
click at [1550, 24] on icon "button" at bounding box center [1546, 21] width 13 height 13
